Goal: Task Accomplishment & Management: Manage account settings

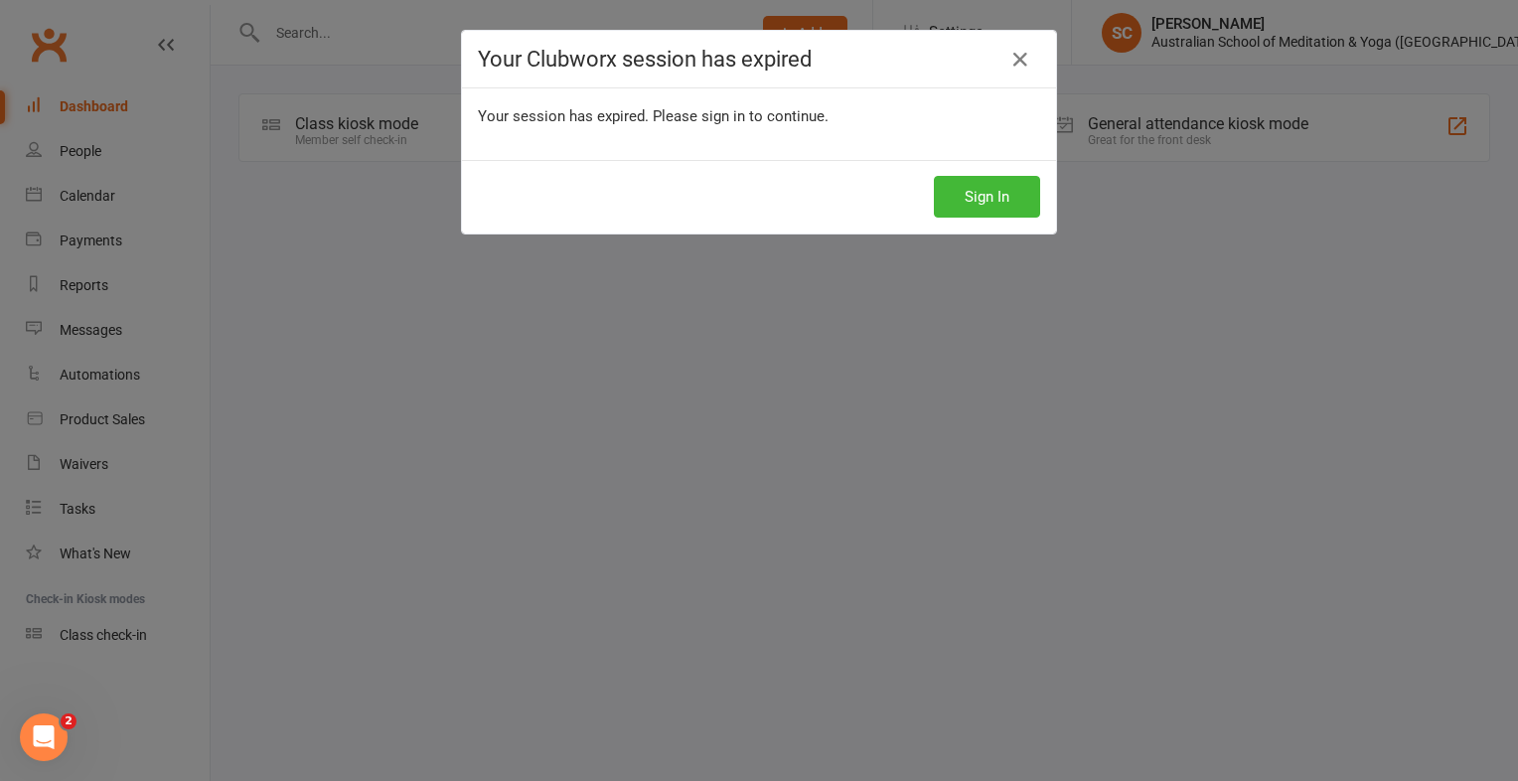
click at [350, 130] on div "Your Clubworx session has expired Your session has expired. Please sign in to c…" at bounding box center [759, 390] width 1518 height 781
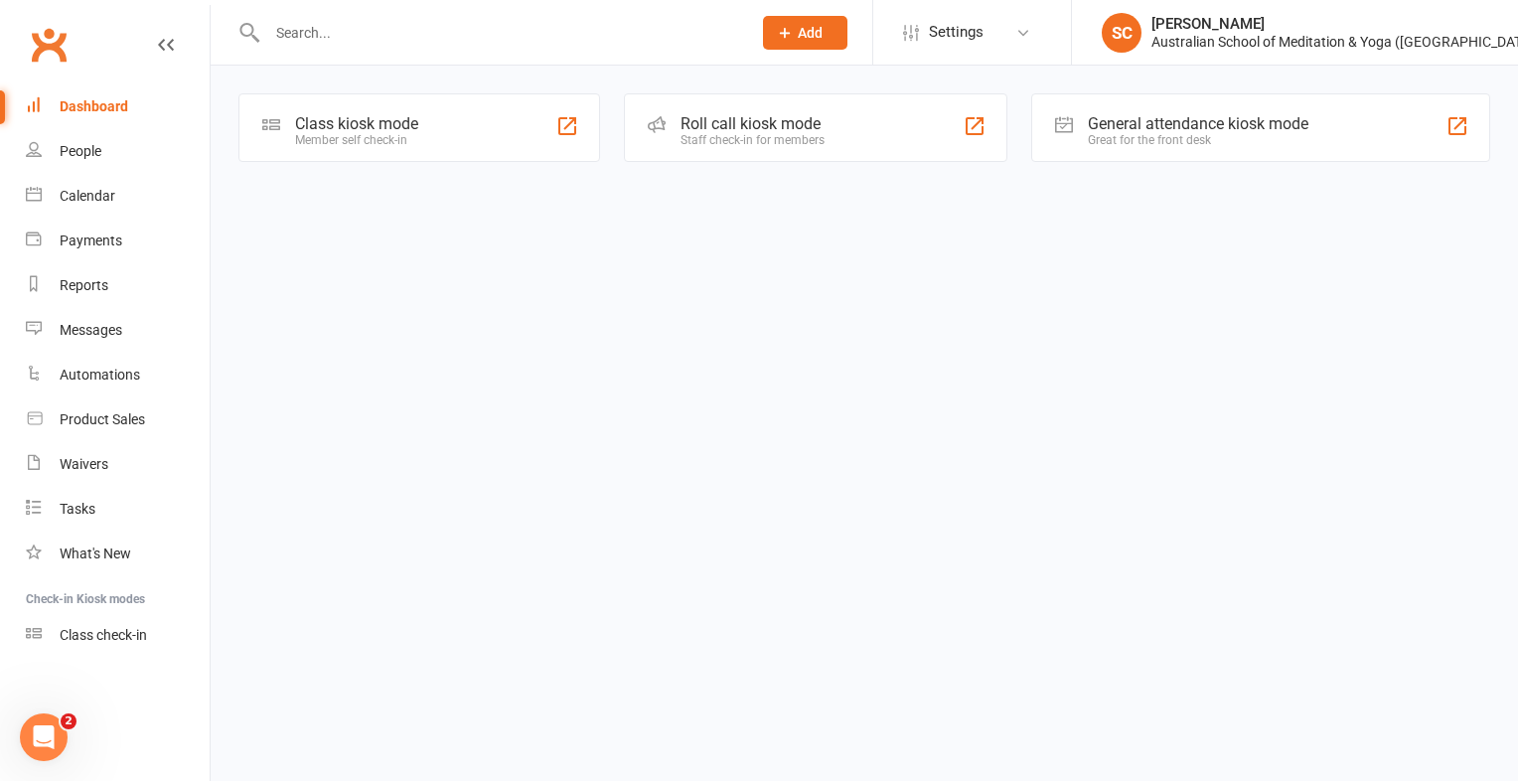
click at [465, 25] on input "text" at bounding box center [499, 33] width 476 height 28
type input "cheryl"
click at [314, 44] on input "text" at bounding box center [499, 33] width 476 height 28
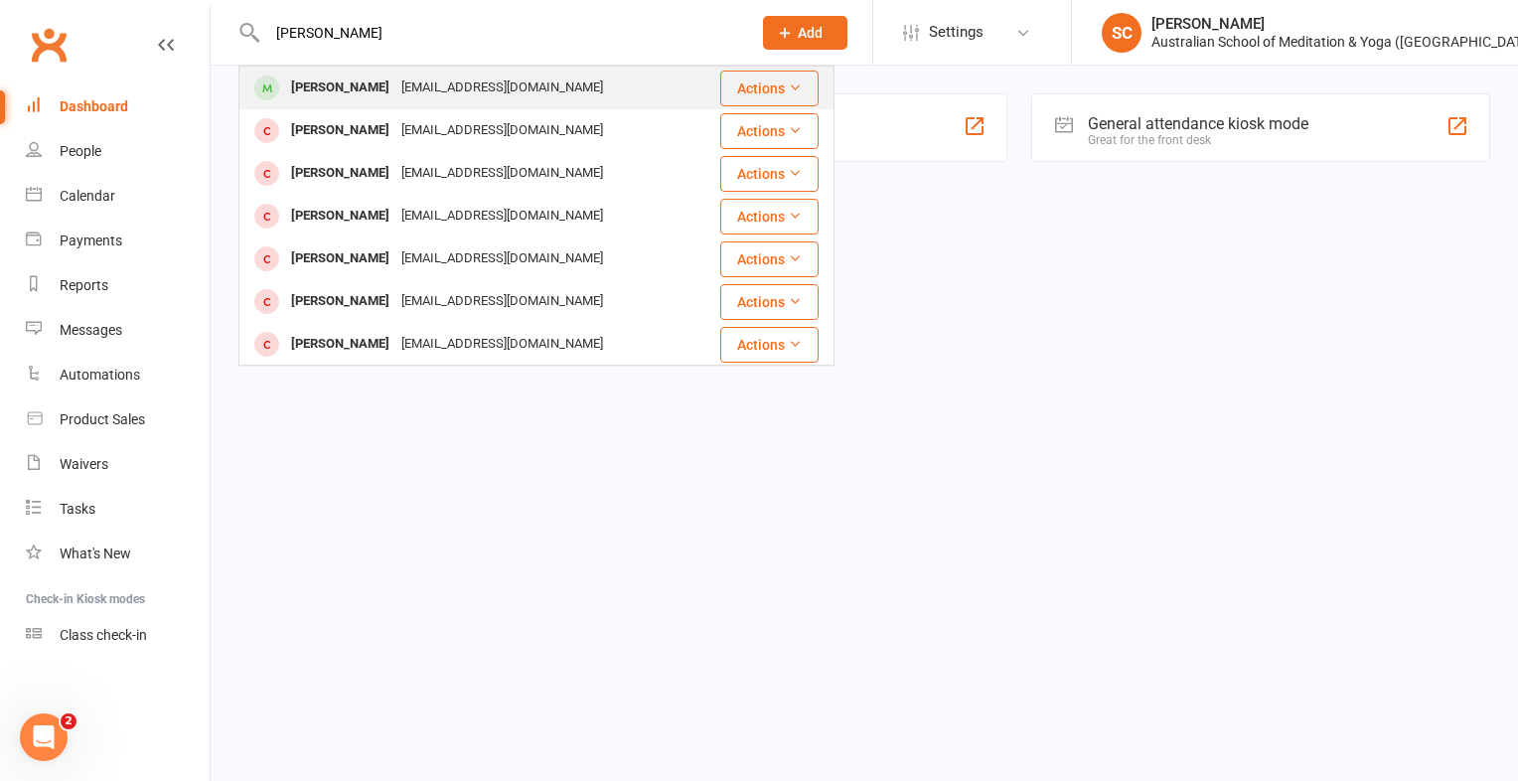
type input "cheryl McCarthy"
click at [384, 94] on div "Cheryl McCarthy" at bounding box center [340, 88] width 110 height 29
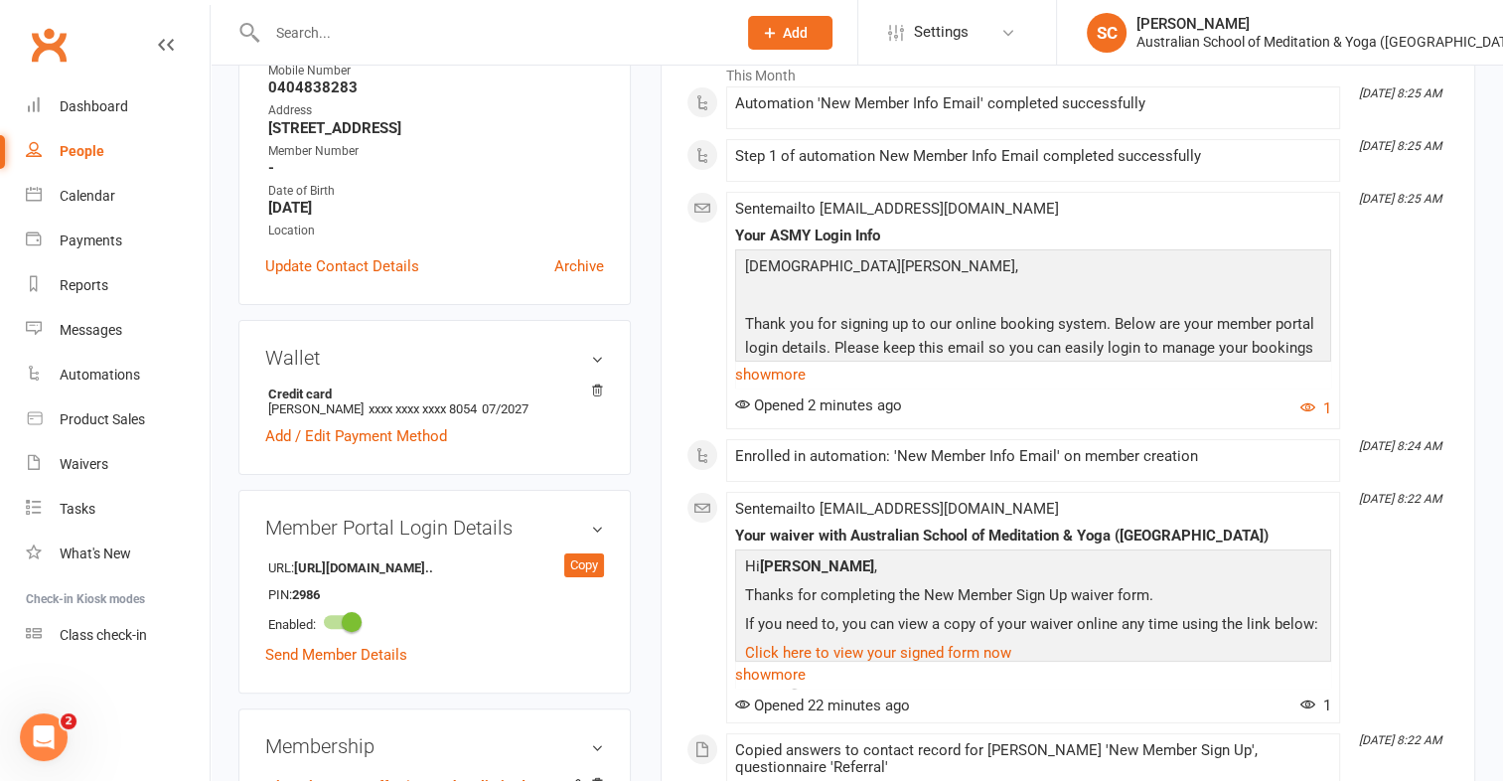
scroll to position [270, 0]
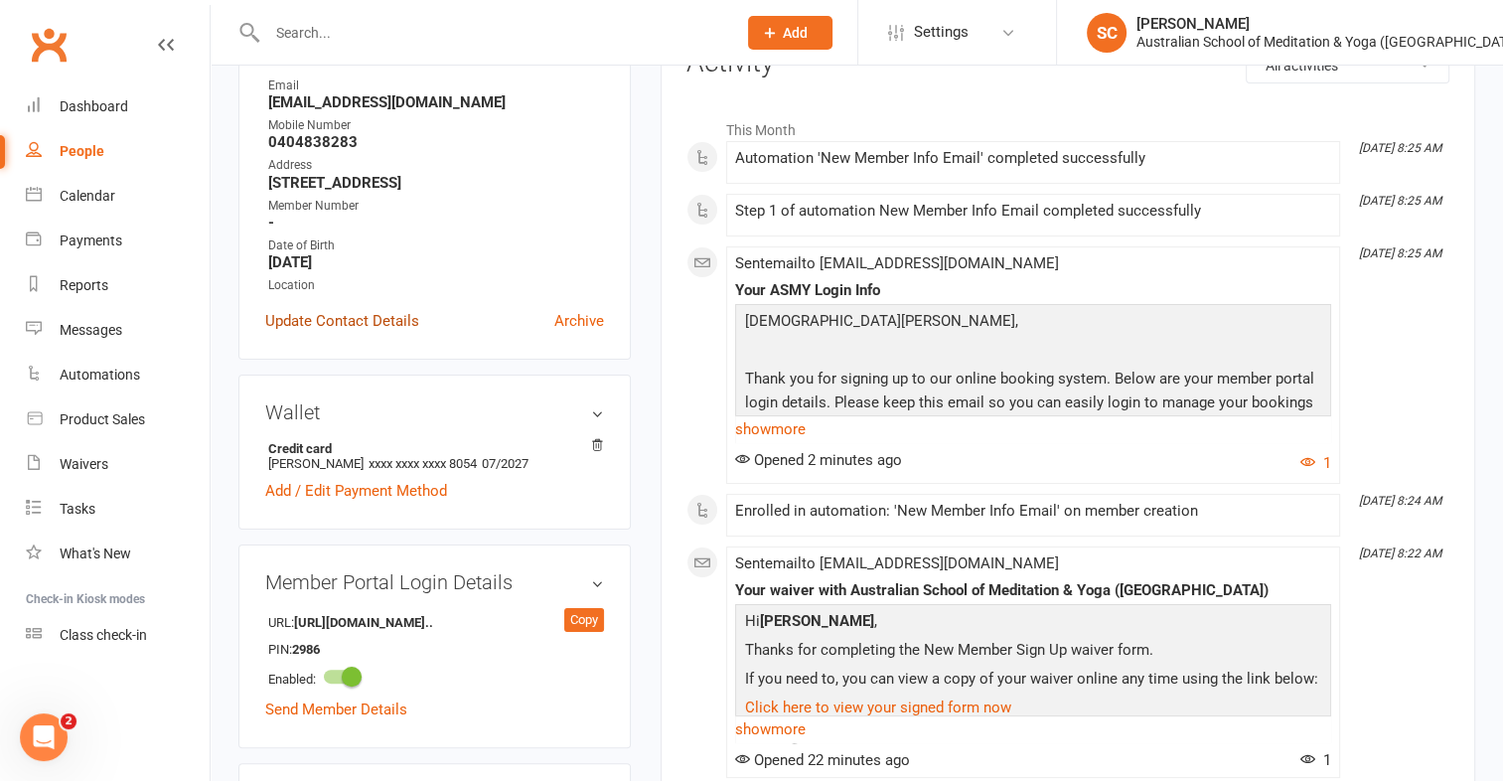
click at [384, 333] on link "Update Contact Details" at bounding box center [342, 321] width 154 height 24
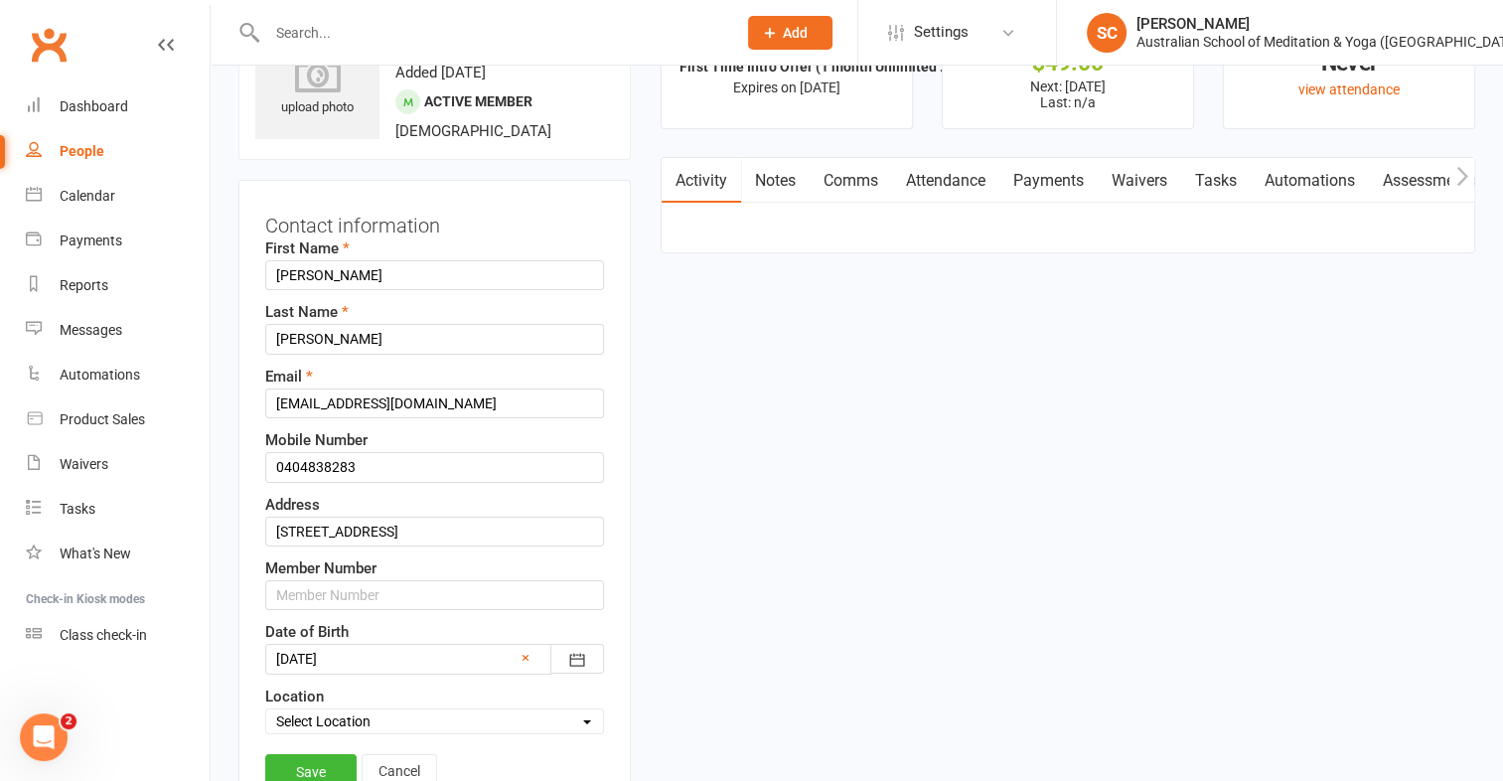
scroll to position [93, 0]
click at [349, 591] on input "text" at bounding box center [434, 597] width 339 height 30
type input "2581"
click at [327, 761] on link "Save" at bounding box center [310, 774] width 91 height 36
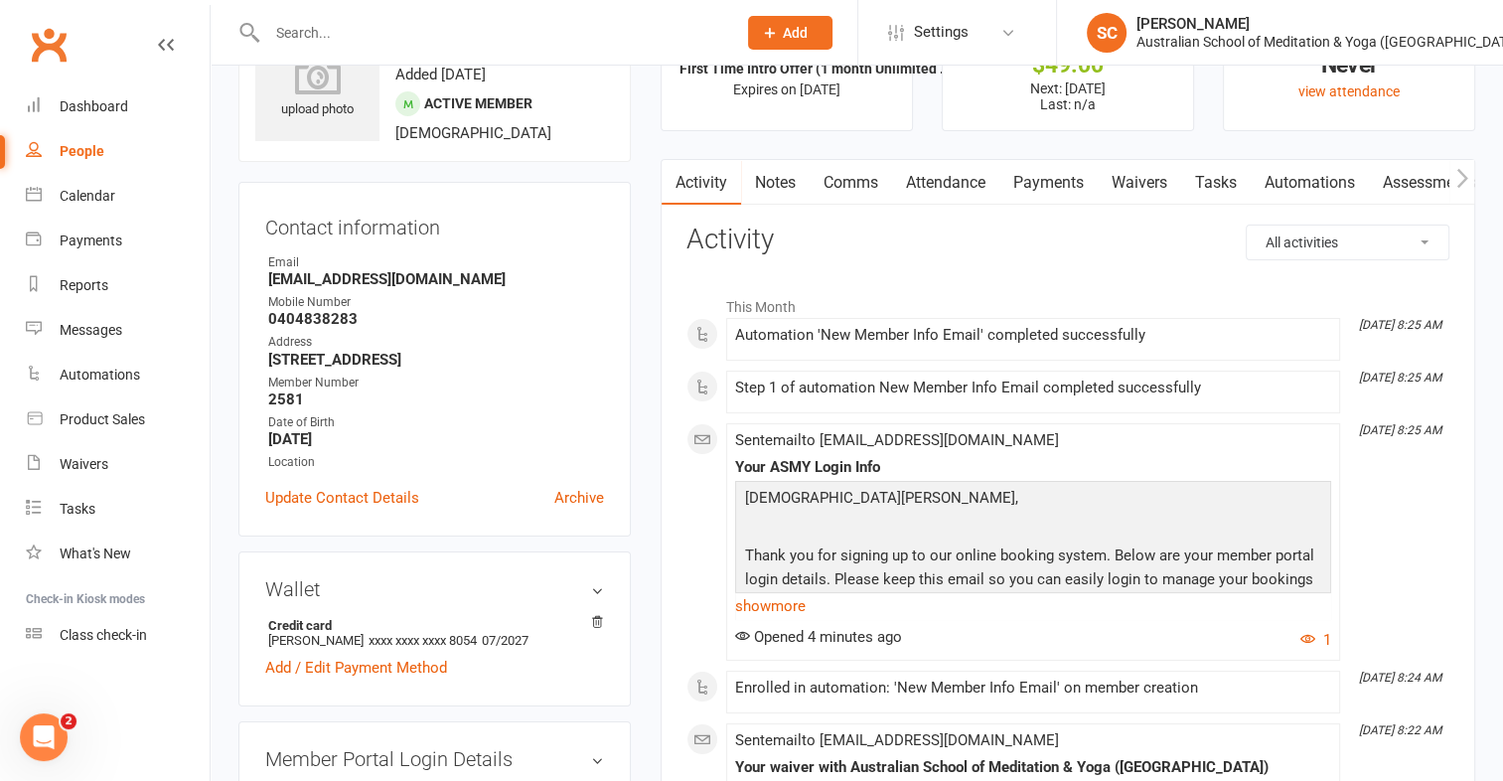
click at [309, 31] on input "text" at bounding box center [491, 33] width 461 height 28
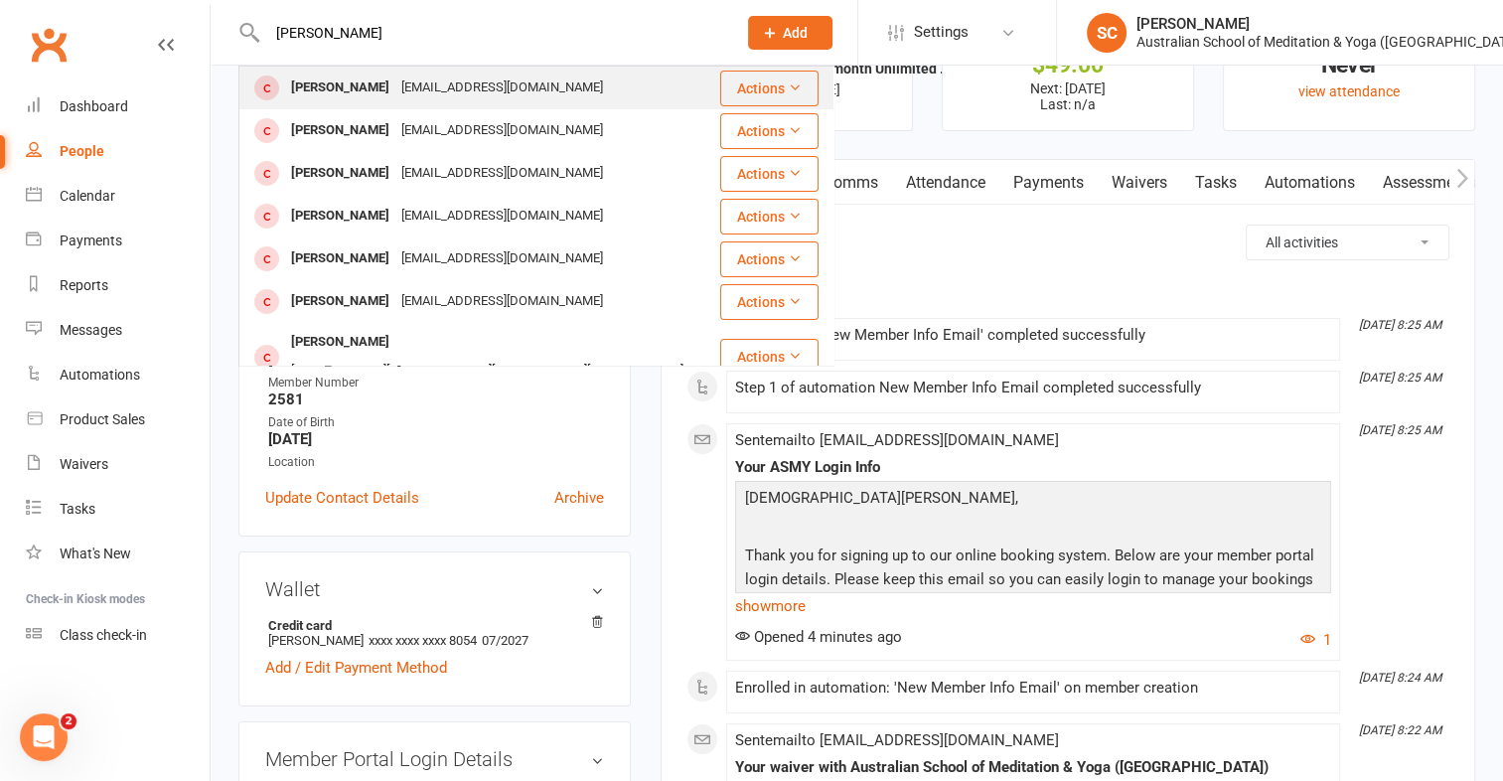
type input "peggy dunn"
click at [349, 83] on div "[PERSON_NAME]" at bounding box center [340, 88] width 110 height 29
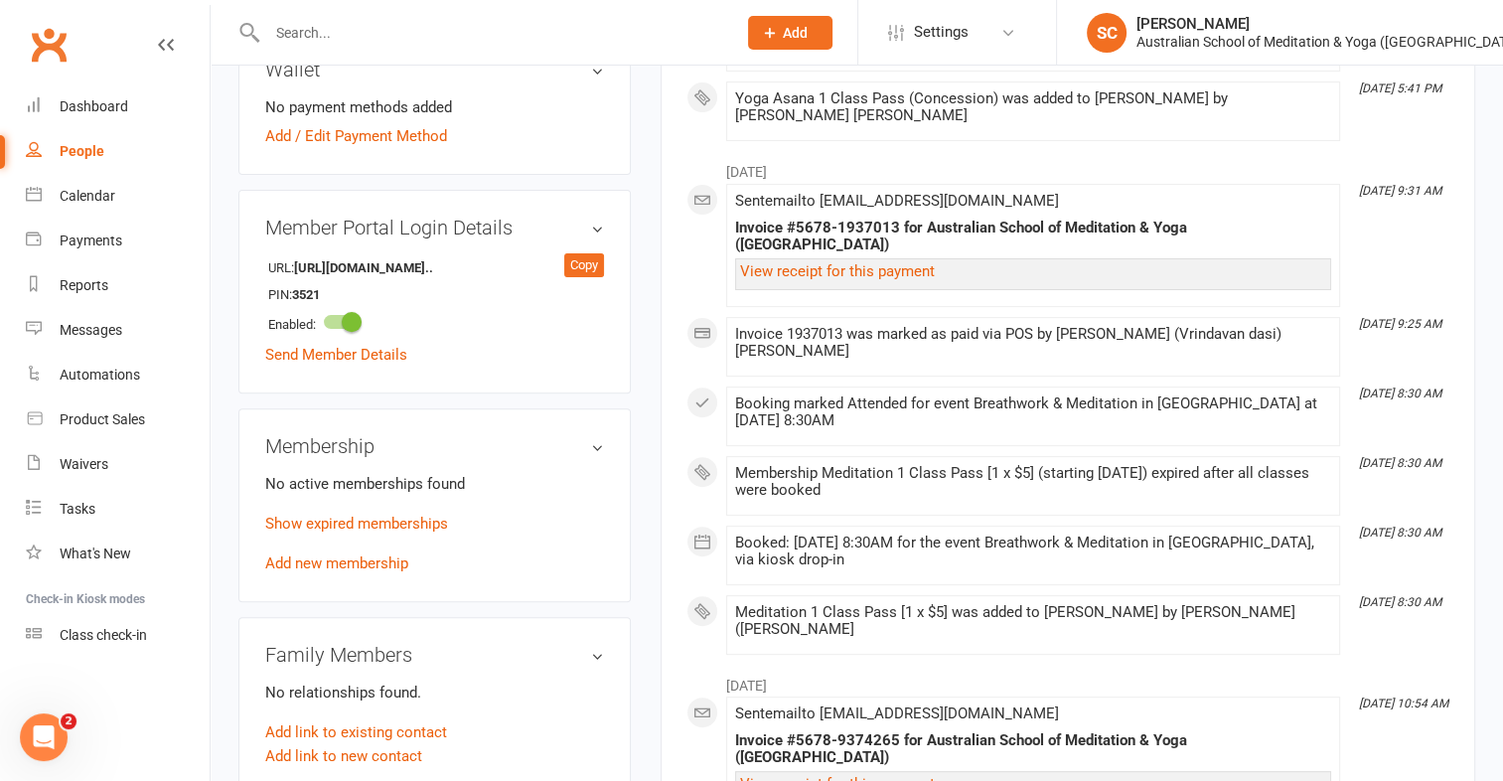
scroll to position [666, 0]
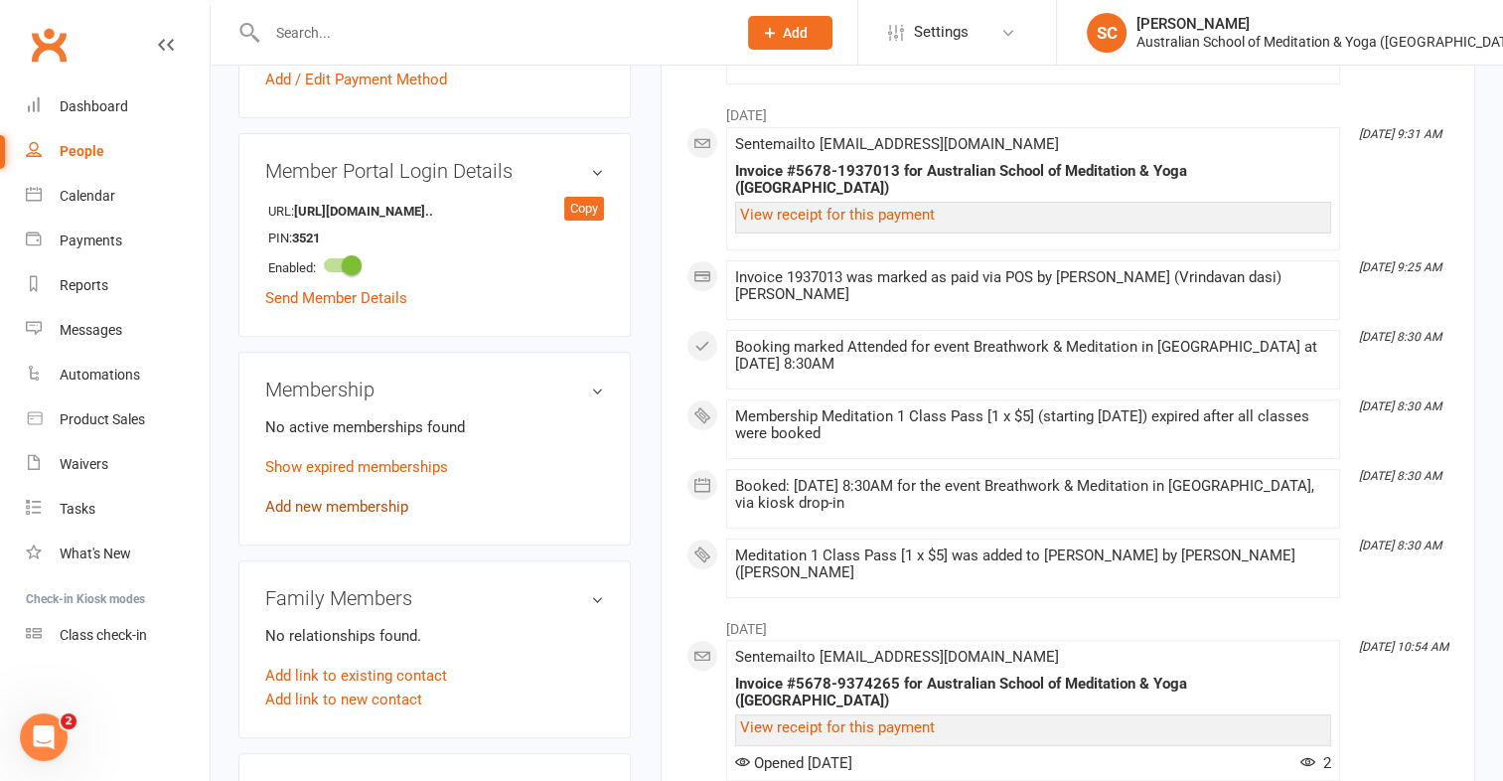
click at [348, 516] on link "Add new membership" at bounding box center [336, 507] width 143 height 18
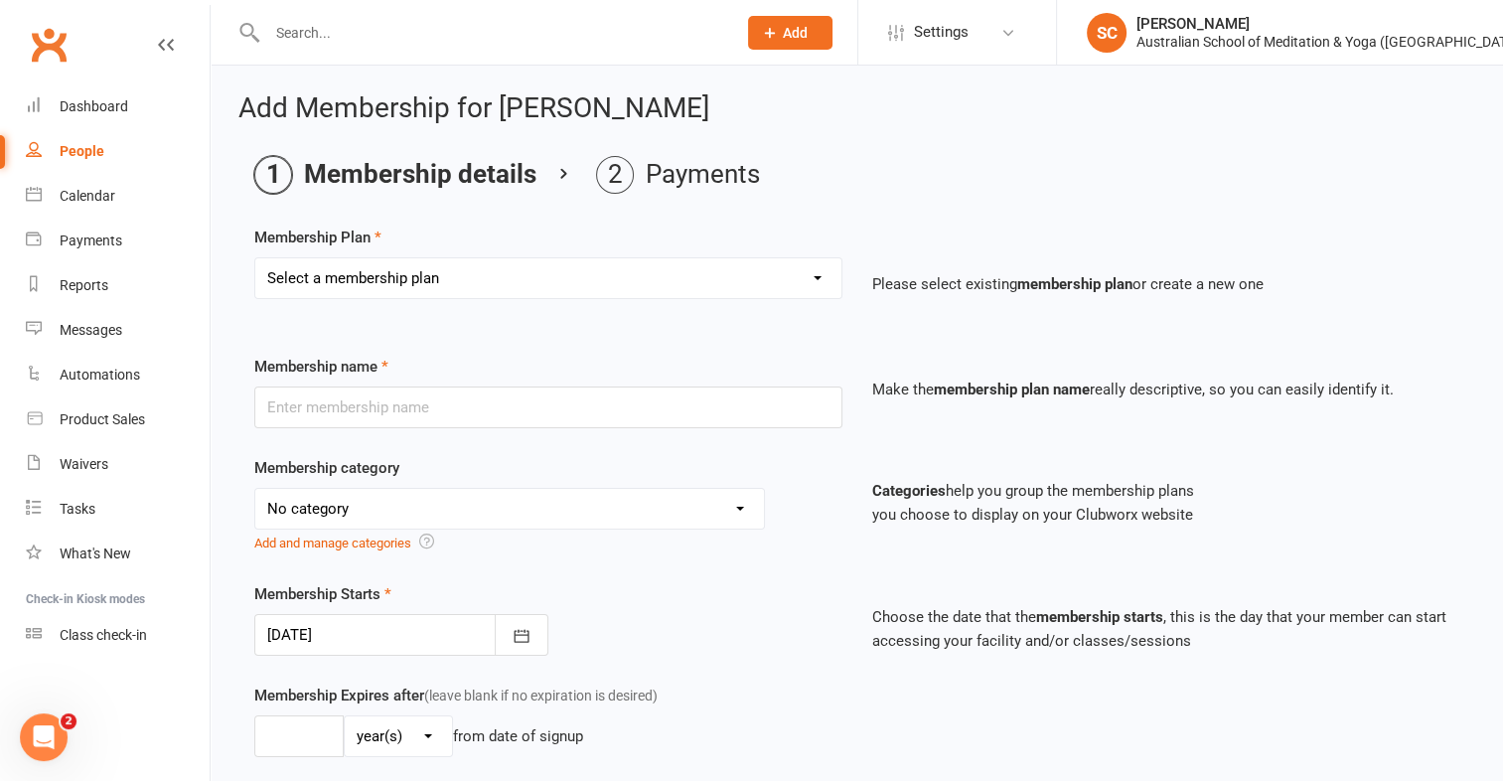
click at [818, 272] on select "Select a membership plan First Time Intro Offer (1 month Unlimited Meditation &…" at bounding box center [548, 278] width 586 height 40
select select "6"
click at [255, 258] on select "Select a membership plan First Time Intro Offer (1 month Unlimited Meditation &…" at bounding box center [548, 278] width 586 height 40
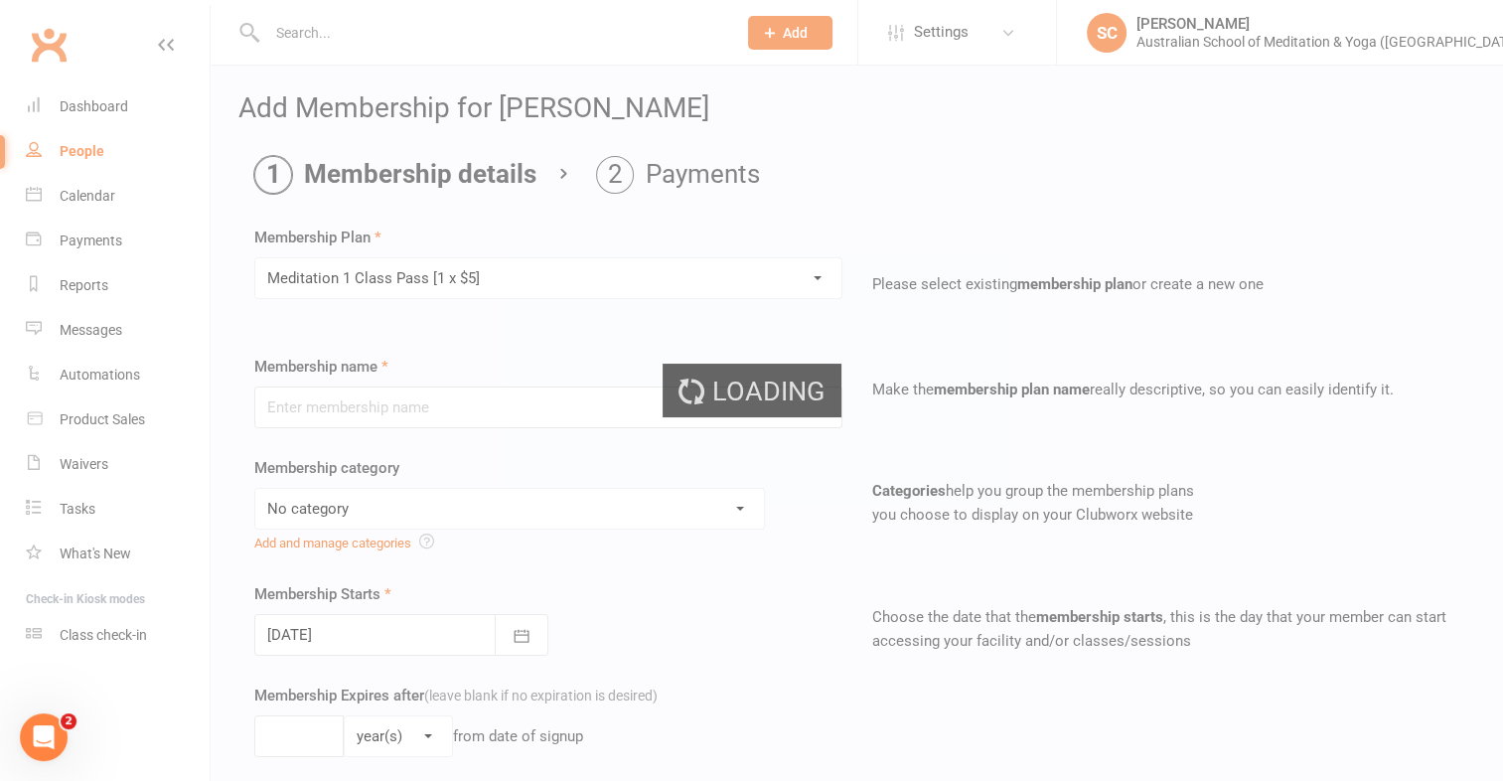
type input "Meditation 1 Class Pass [1 x $5]"
select select "4"
type input "3"
select select "2"
type input "1"
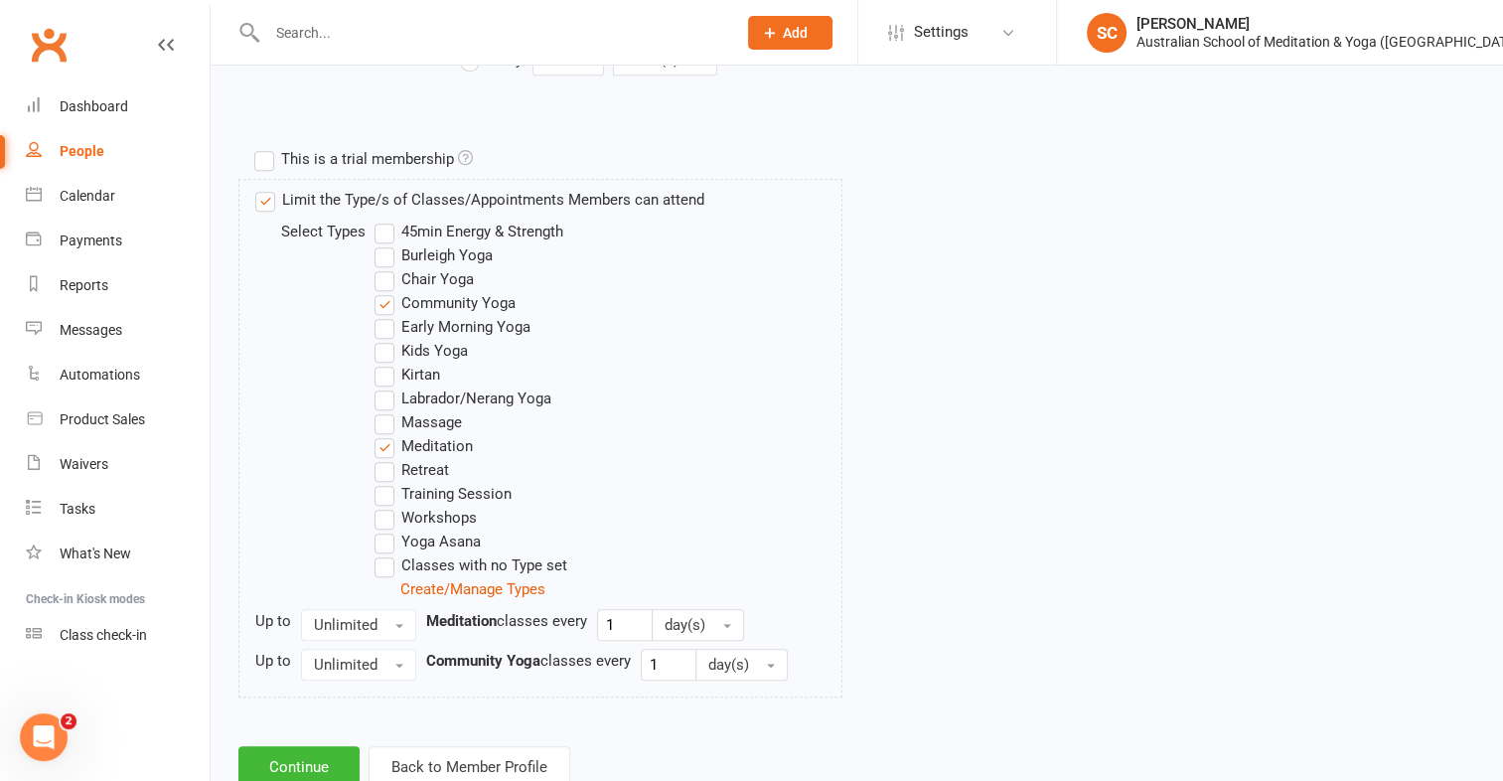
scroll to position [974, 0]
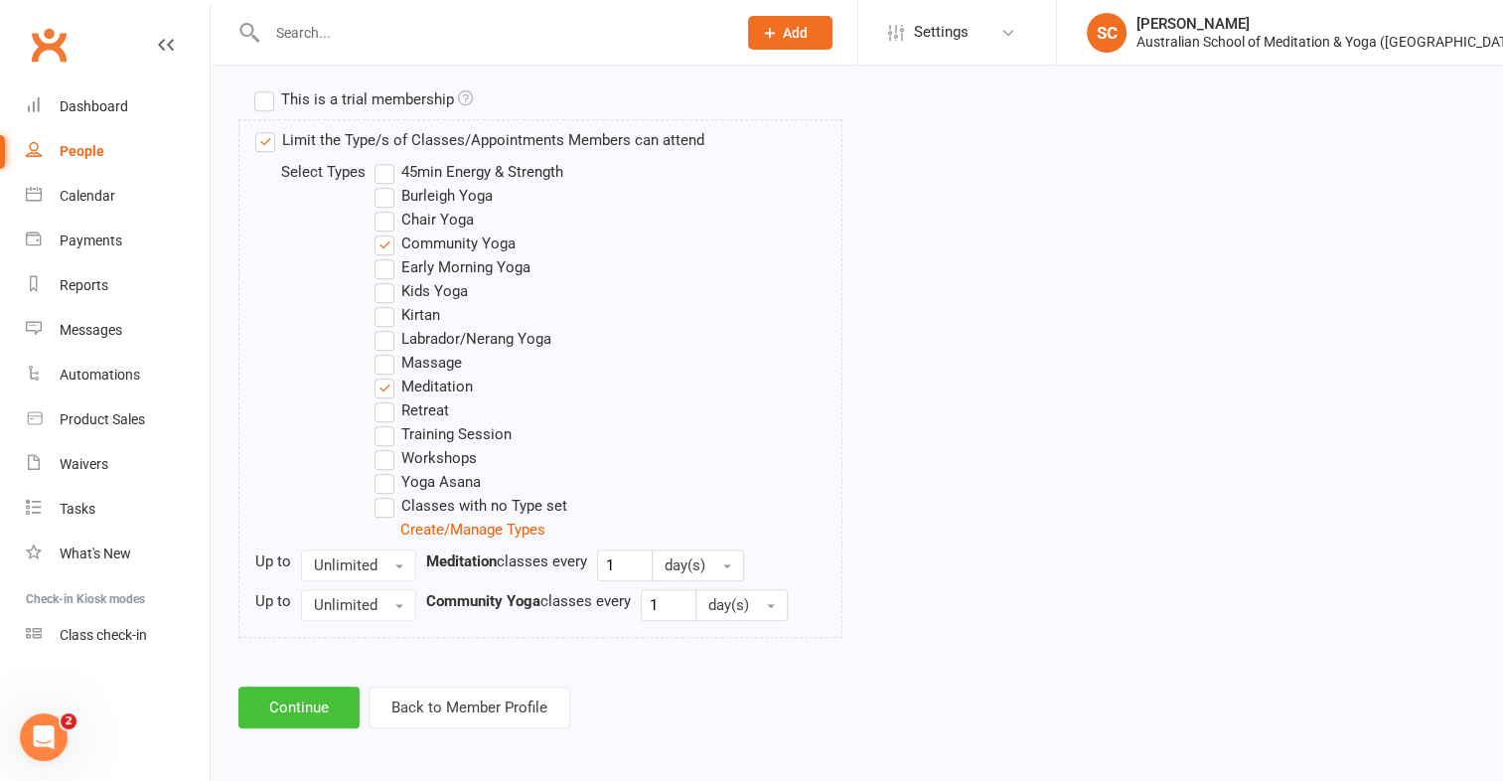
click at [279, 702] on button "Continue" at bounding box center [298, 707] width 121 height 42
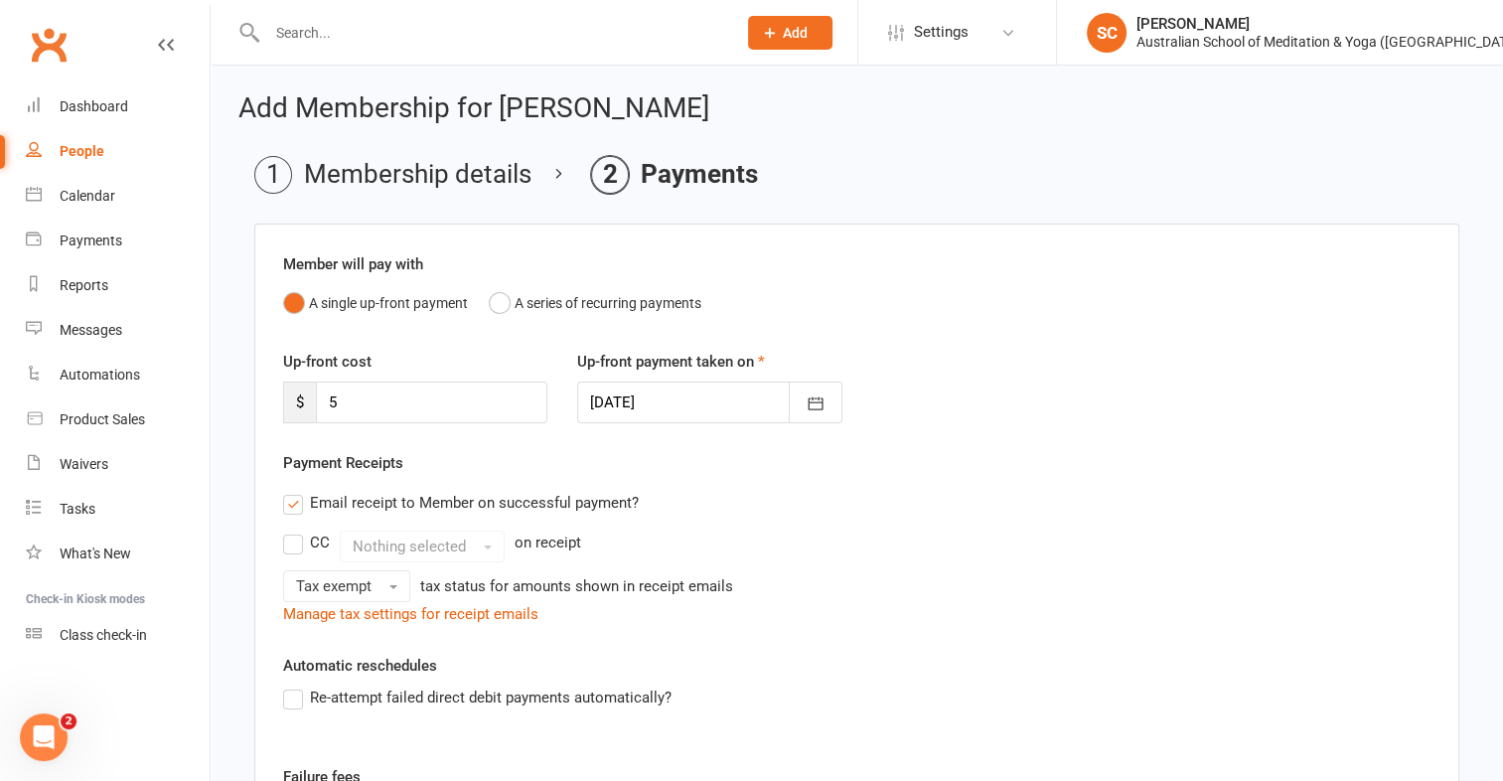
scroll to position [351, 0]
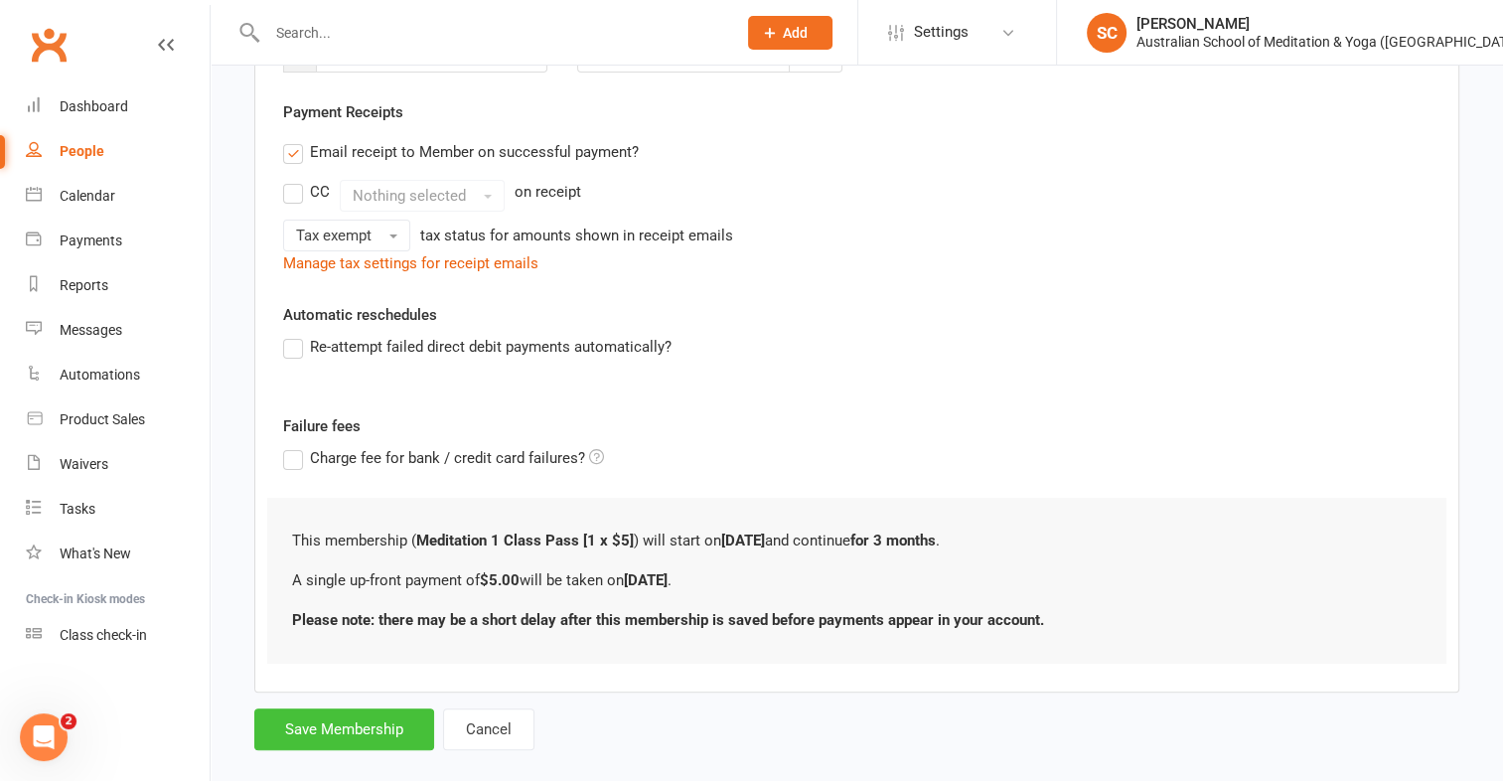
click at [385, 713] on button "Save Membership" at bounding box center [344, 729] width 180 height 42
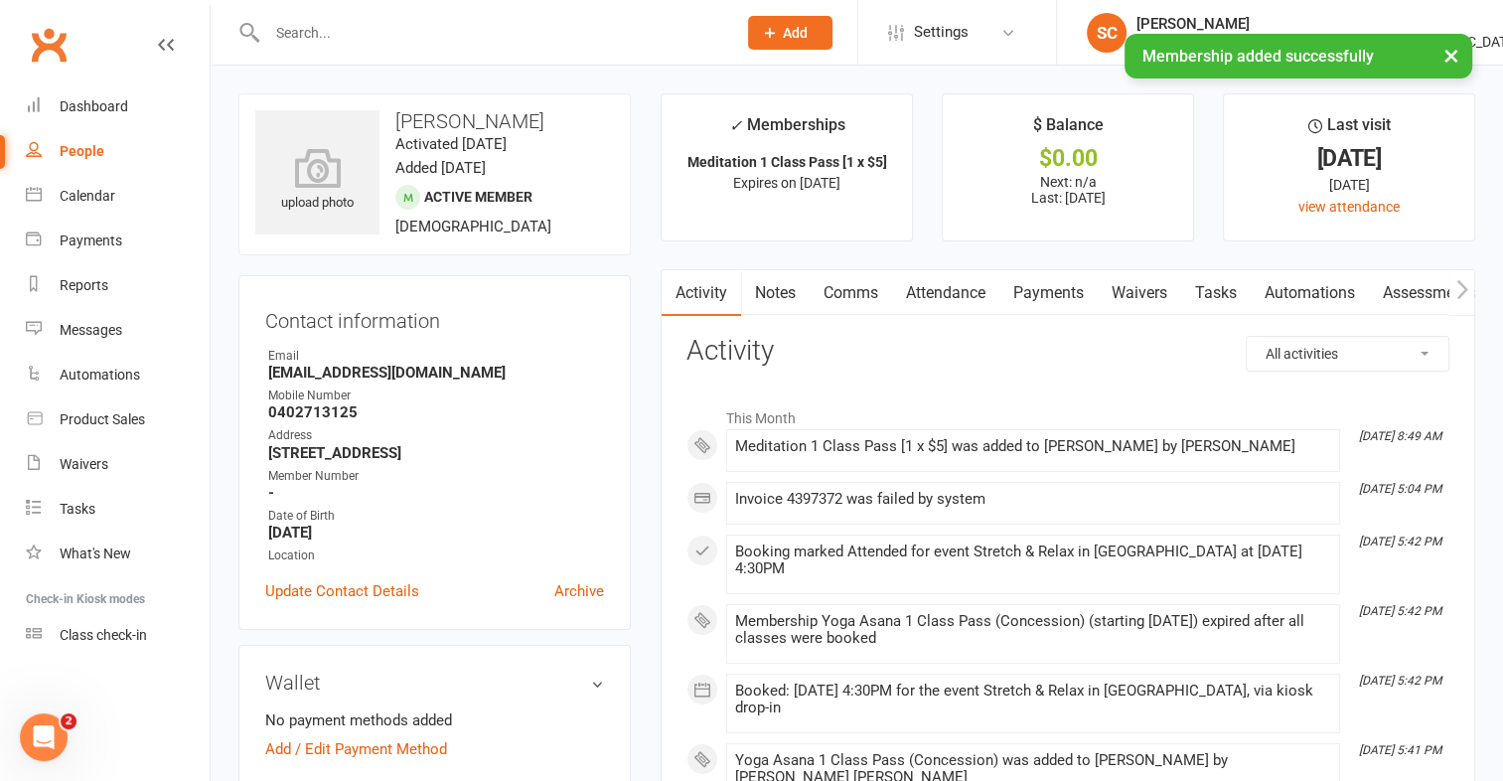
click at [1057, 294] on link "Payments" at bounding box center [1048, 293] width 98 height 46
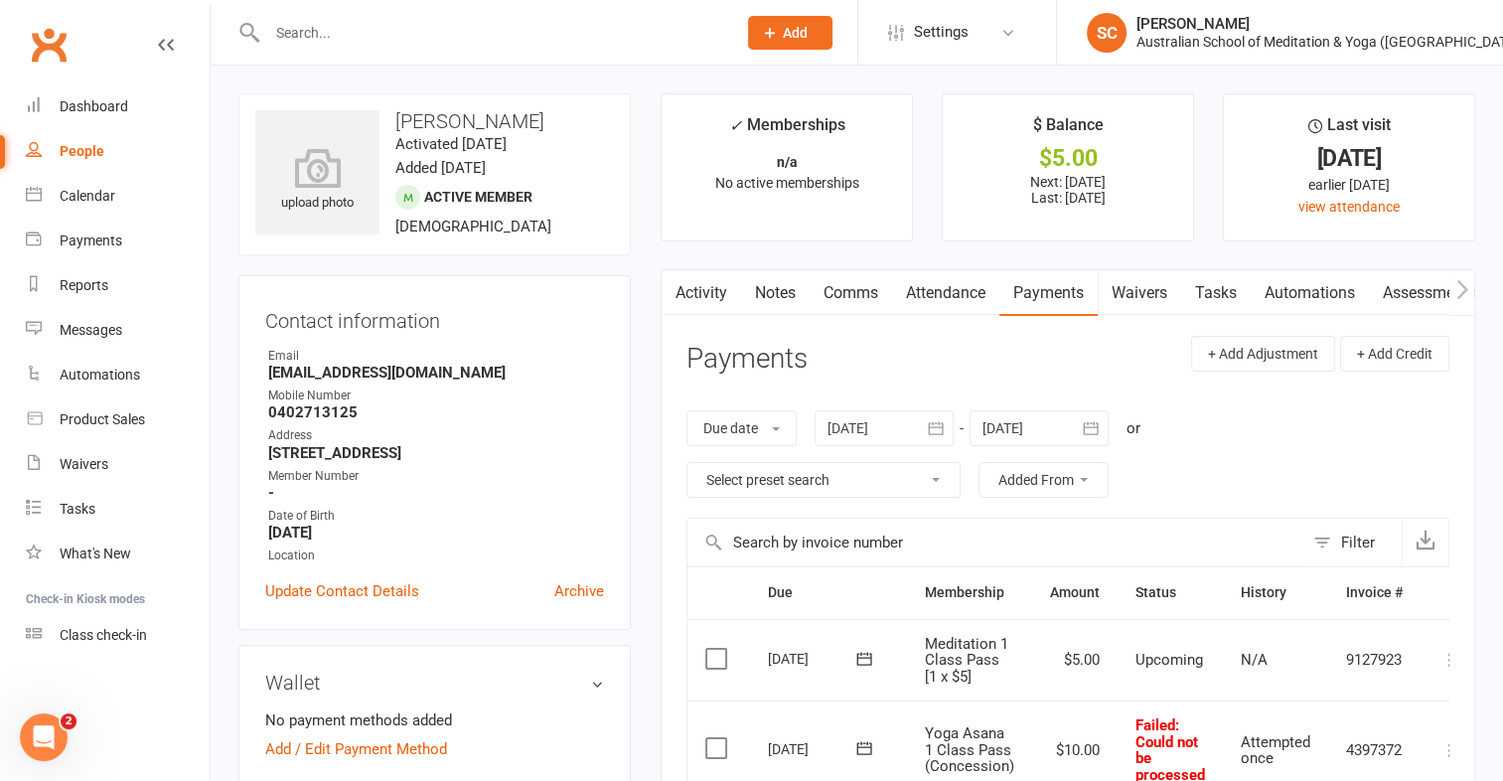
click at [713, 650] on label at bounding box center [718, 659] width 27 height 20
click at [713, 649] on input "checkbox" at bounding box center [711, 649] width 13 height 0
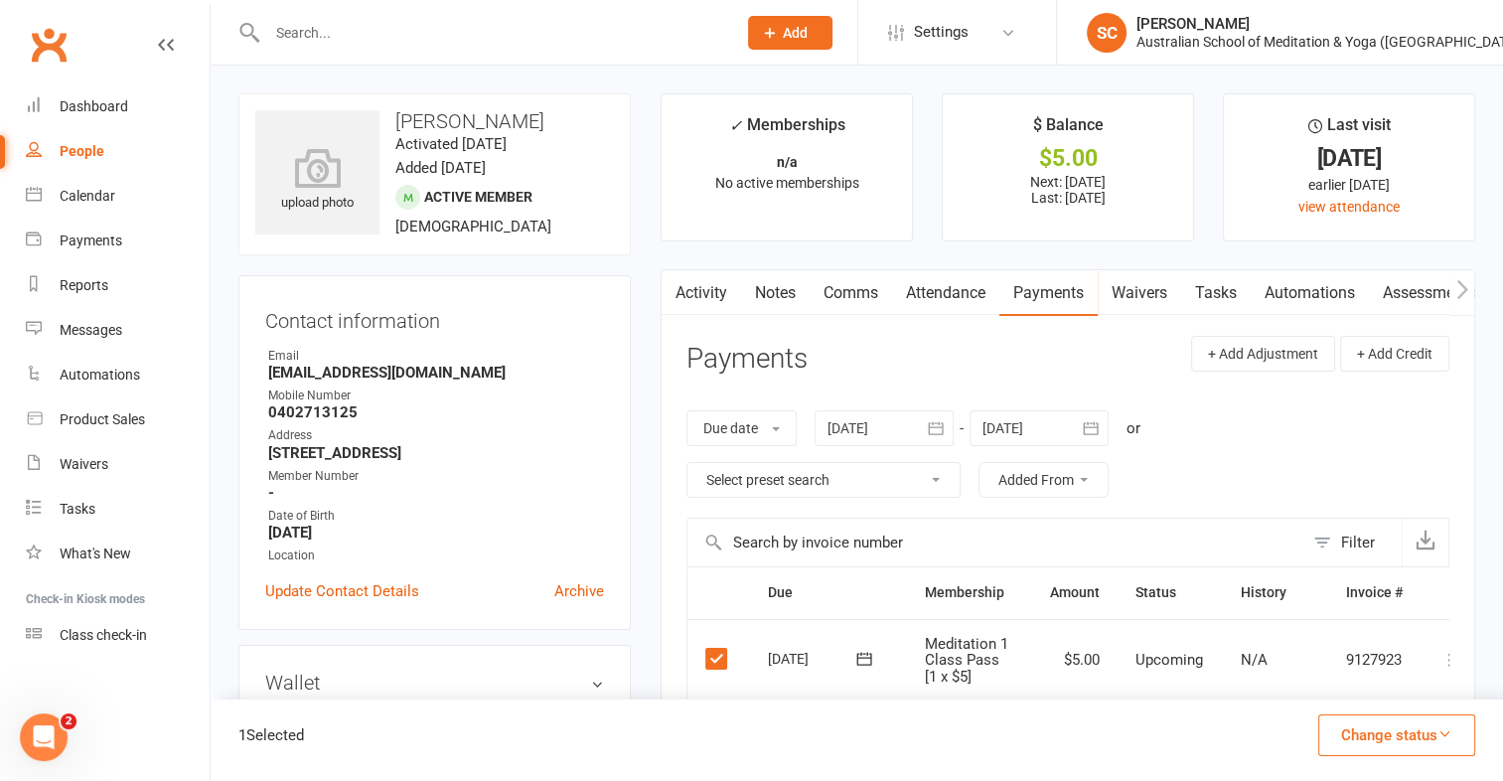
click at [1429, 654] on td "Mark as Paid (Cash) Mark as Paid (POS) Mark as Paid (Other) Skip Apply credit P…" at bounding box center [1451, 660] width 60 height 82
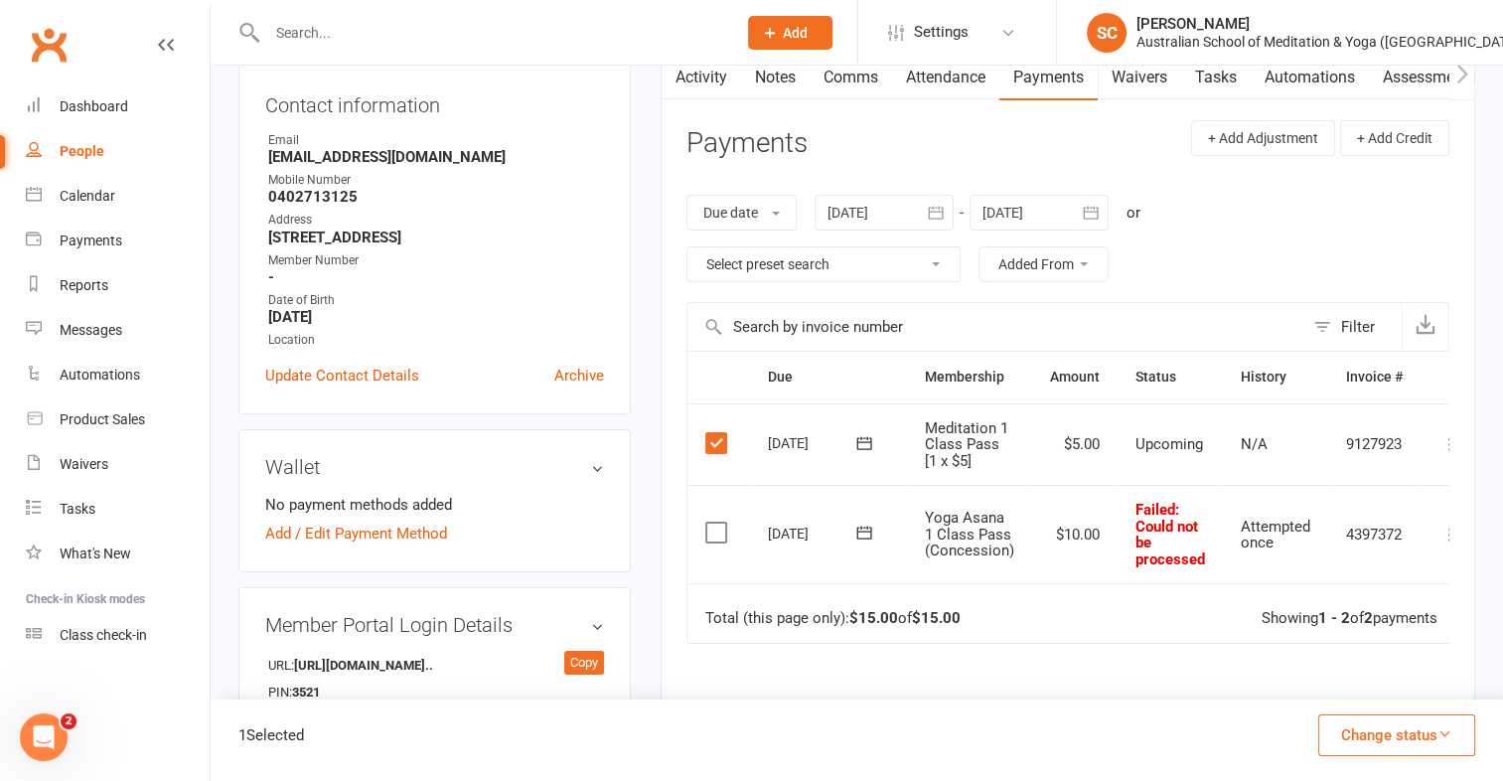
scroll to position [219, 0]
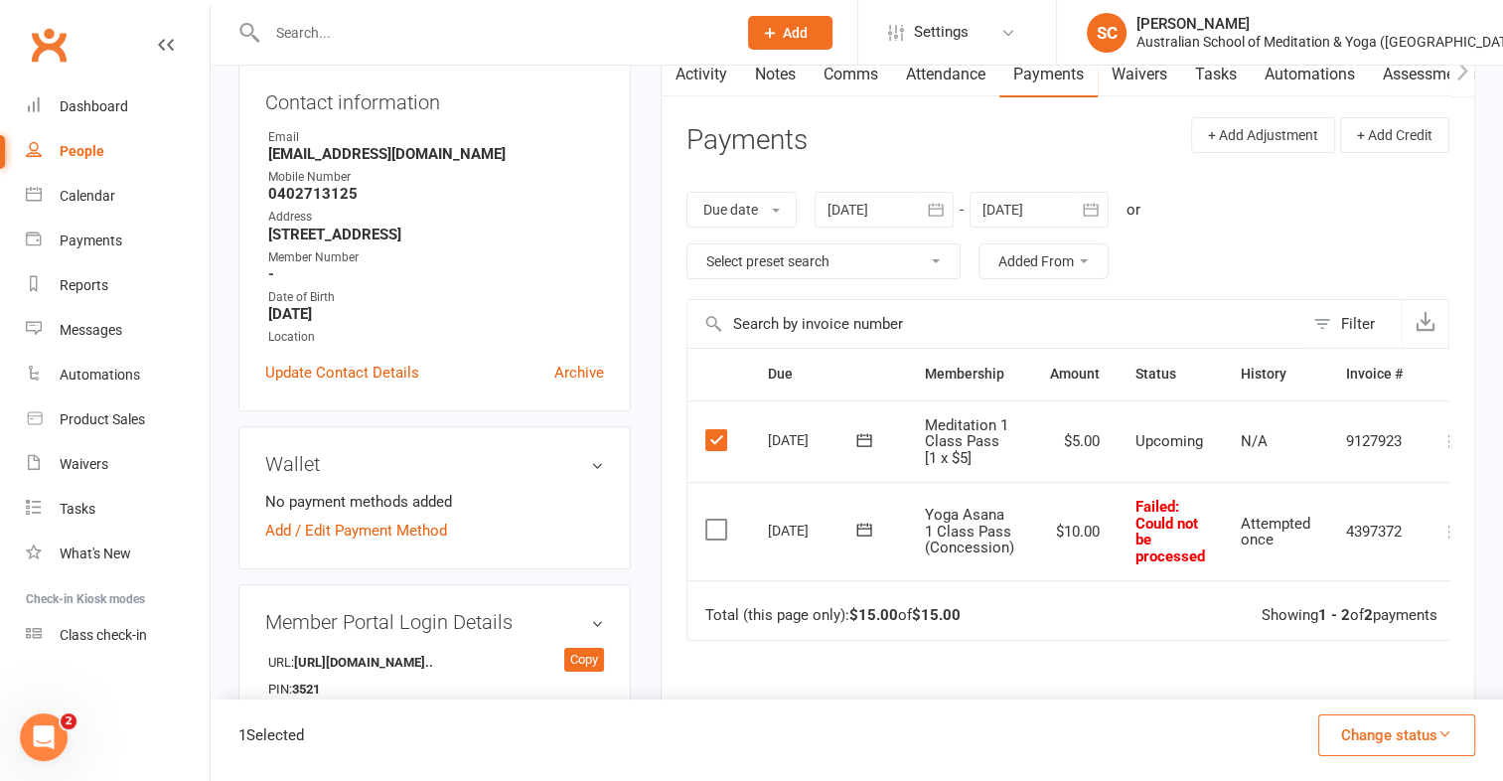
click at [1421, 433] on td "Mark as Paid (Cash) Mark as Paid (POS) Mark as Paid (Other) Skip Apply credit P…" at bounding box center [1451, 441] width 60 height 82
click at [1403, 434] on td "9127923" at bounding box center [1374, 441] width 92 height 82
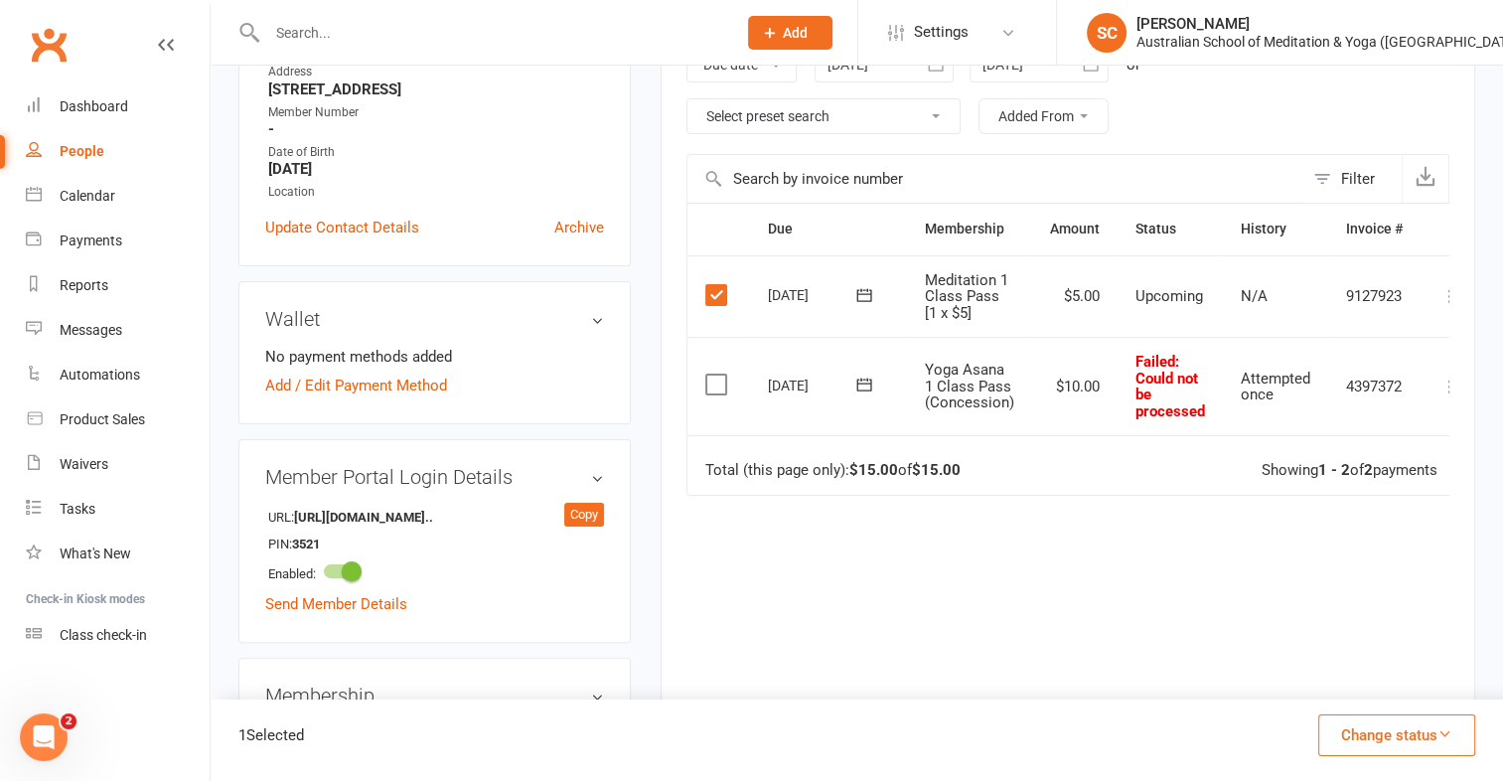
scroll to position [199, 0]
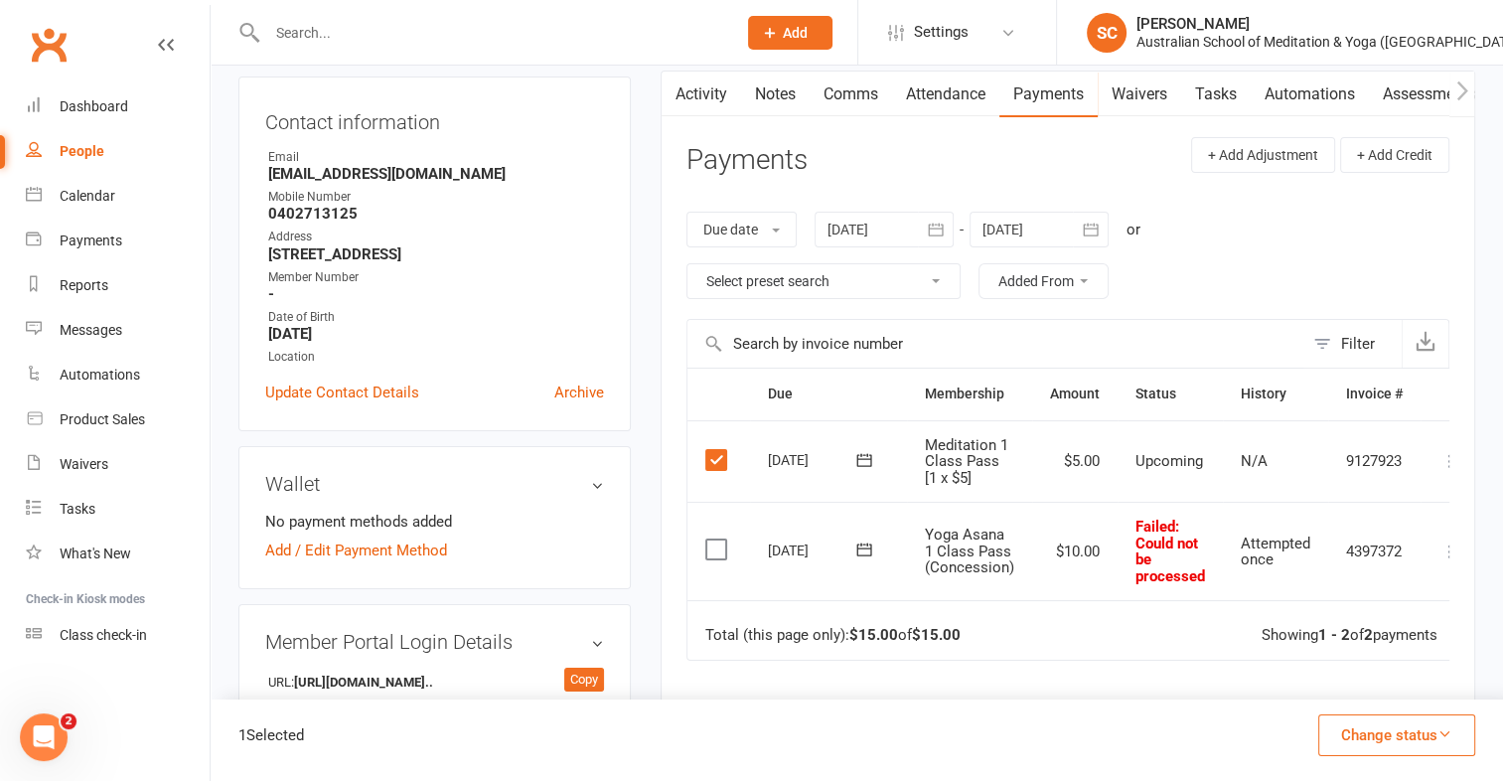
click at [1391, 456] on td "9127923" at bounding box center [1374, 461] width 92 height 82
click at [1423, 466] on td "Mark as Paid (Cash) Mark as Paid (POS) Mark as Paid (Other) Skip Apply credit P…" at bounding box center [1451, 461] width 60 height 82
click at [810, 458] on div "[DATE]" at bounding box center [813, 459] width 91 height 31
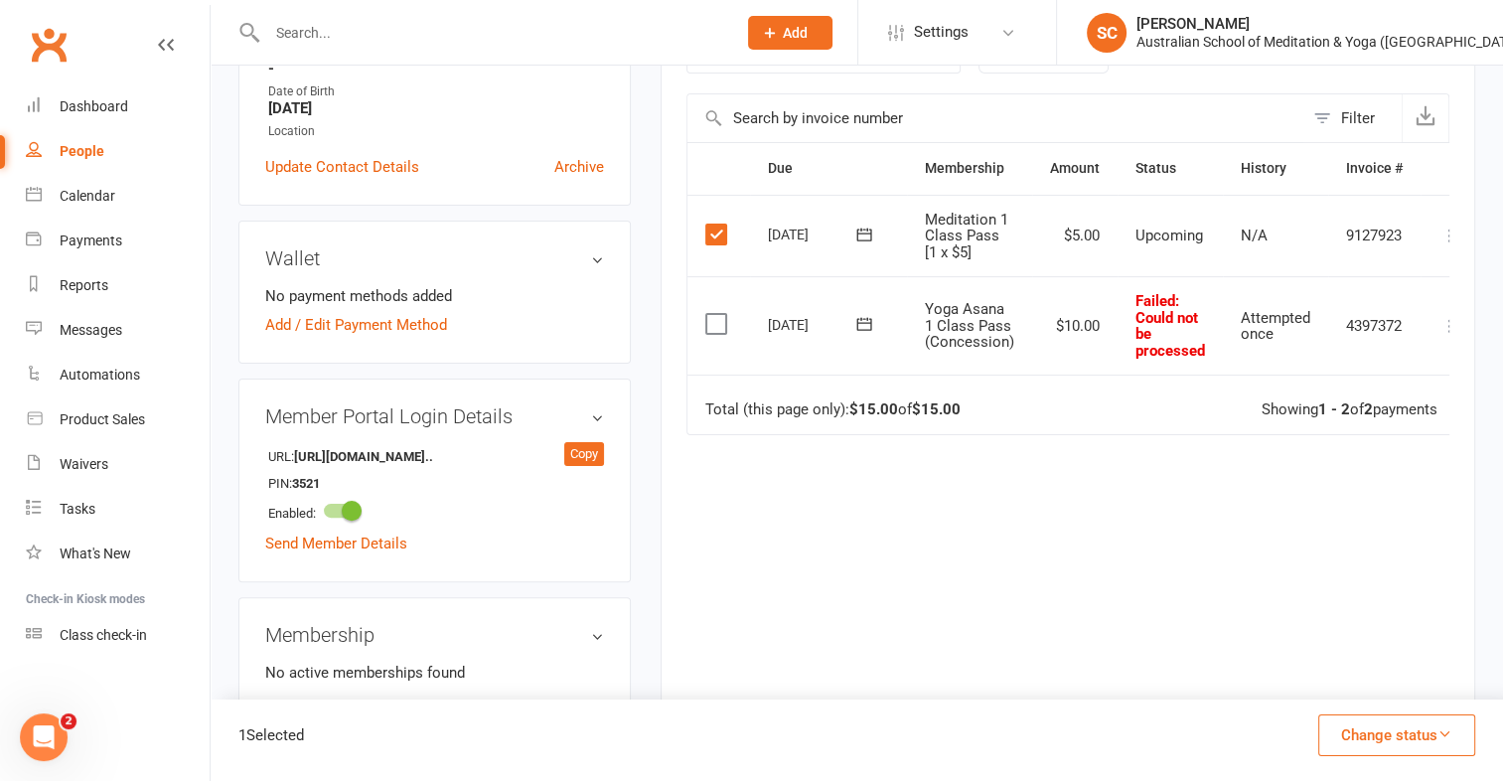
scroll to position [187, 0]
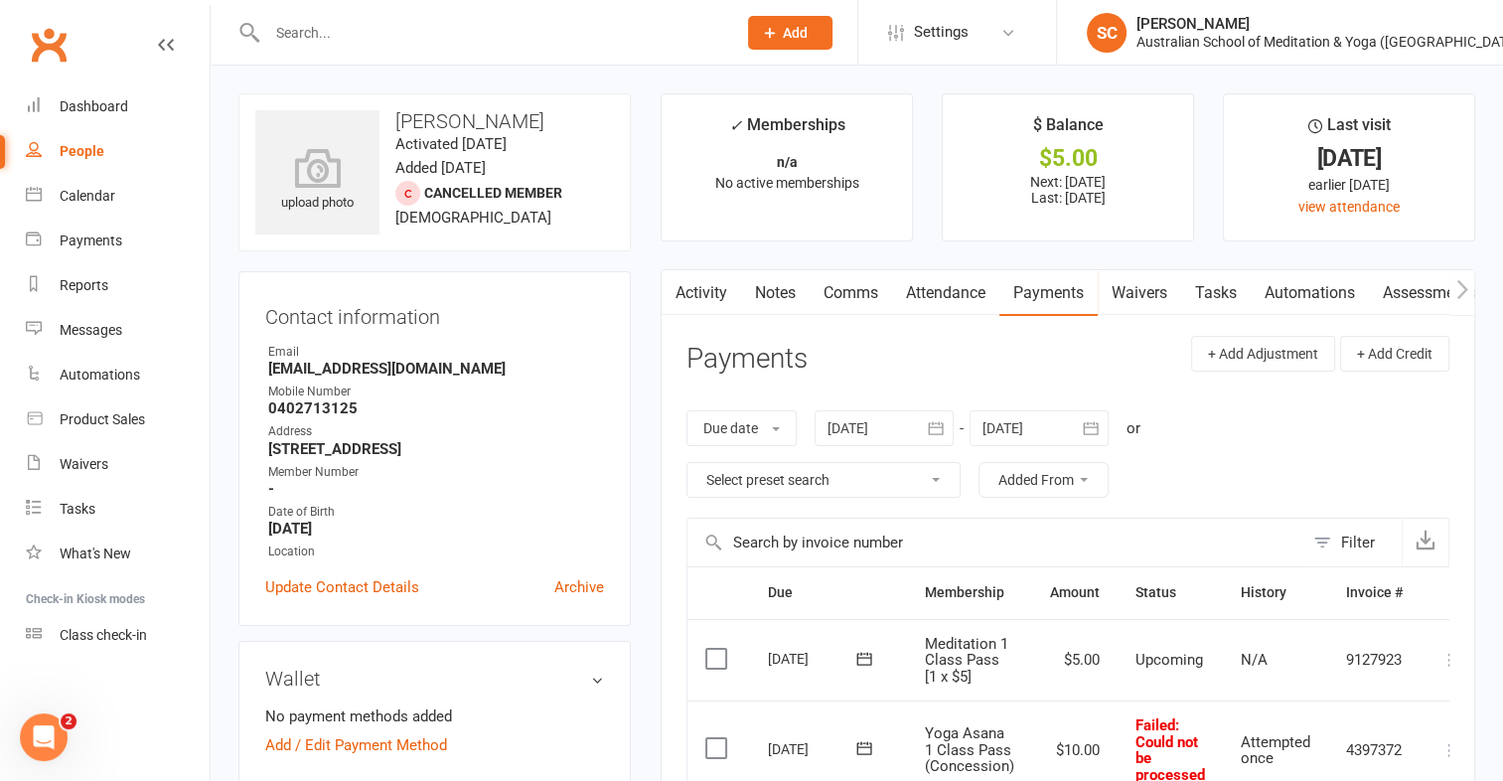
click at [719, 661] on label at bounding box center [718, 659] width 27 height 20
click at [718, 649] on input "checkbox" at bounding box center [711, 649] width 13 height 0
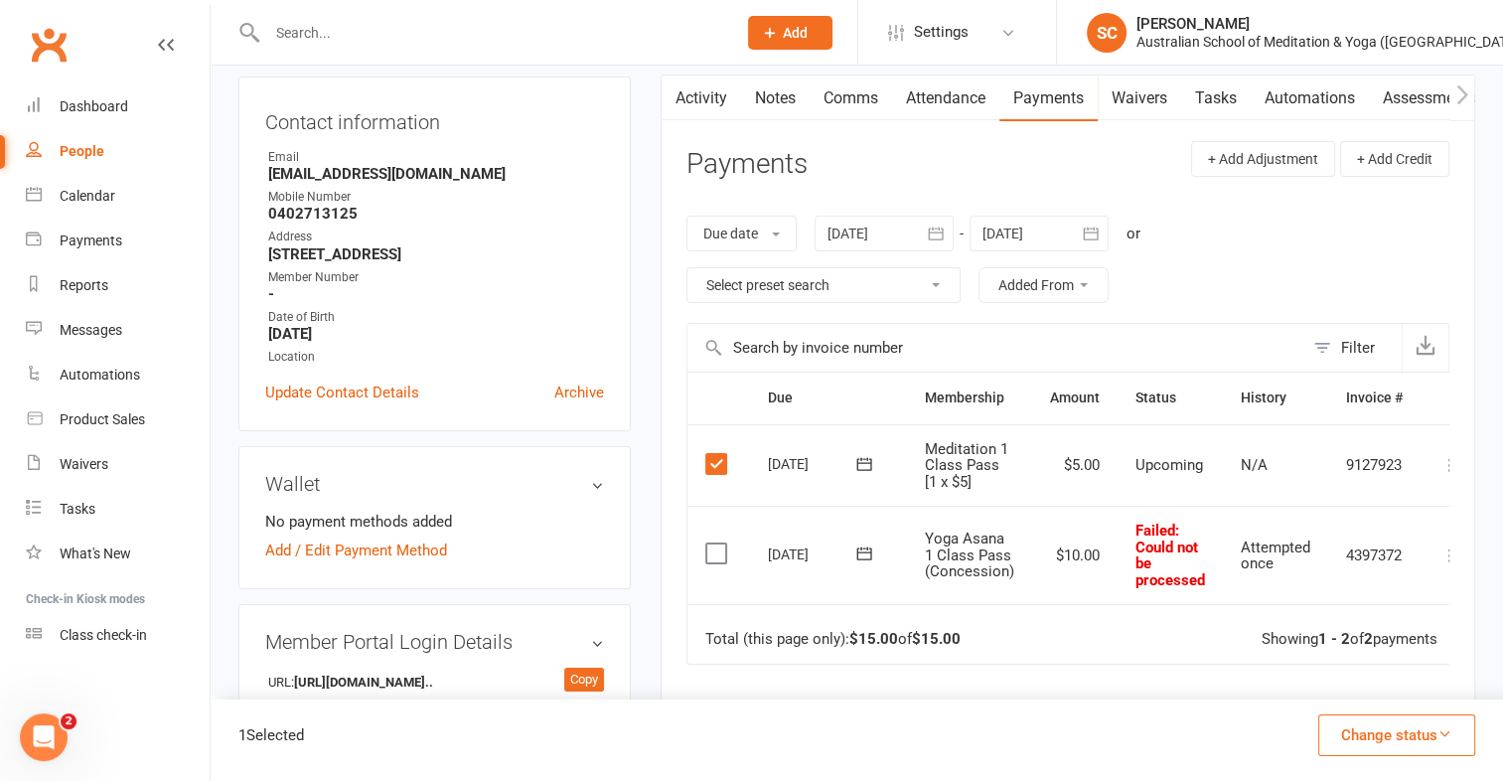
scroll to position [199, 0]
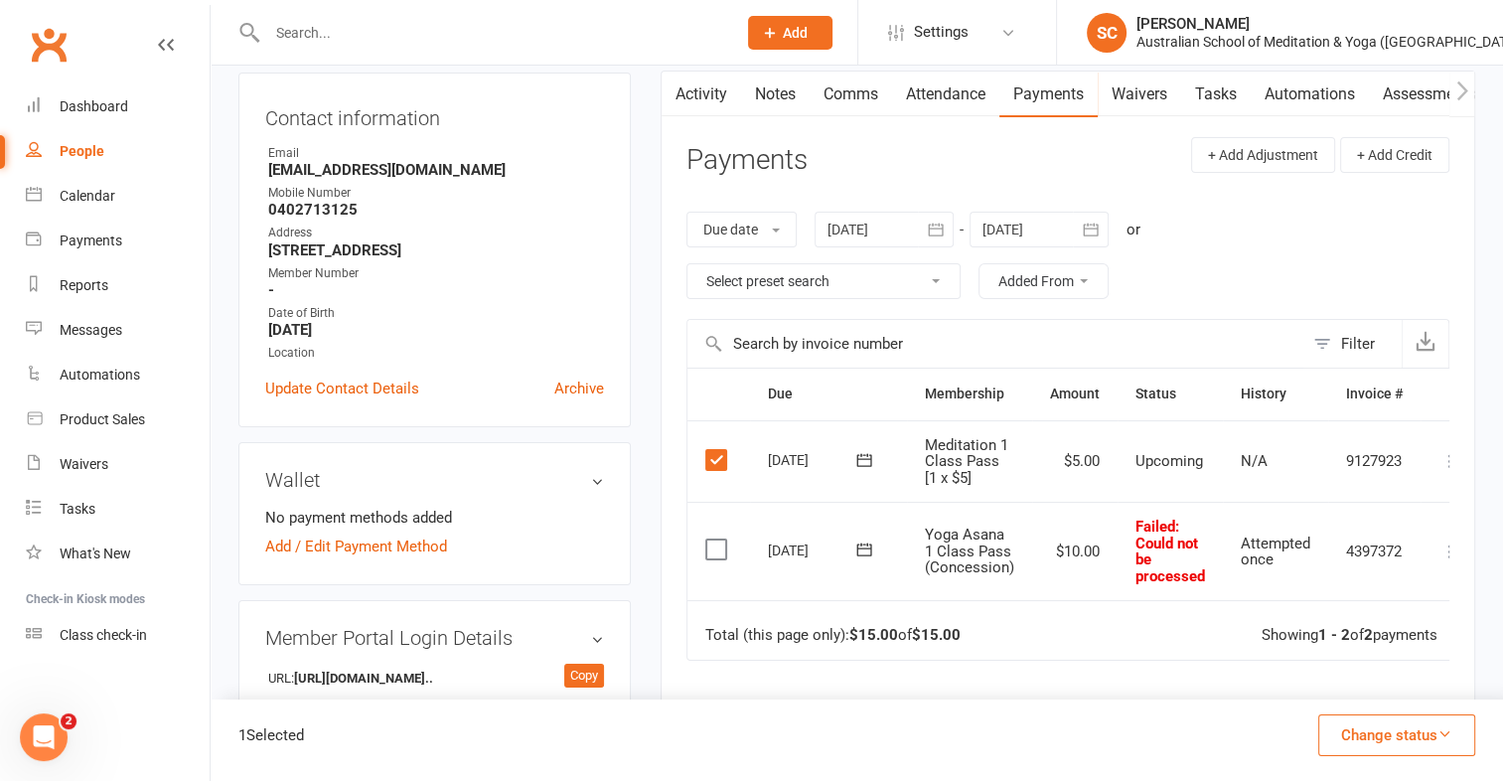
click at [1392, 468] on td "9127923" at bounding box center [1374, 461] width 92 height 82
click at [1407, 463] on td "9127923" at bounding box center [1374, 461] width 92 height 82
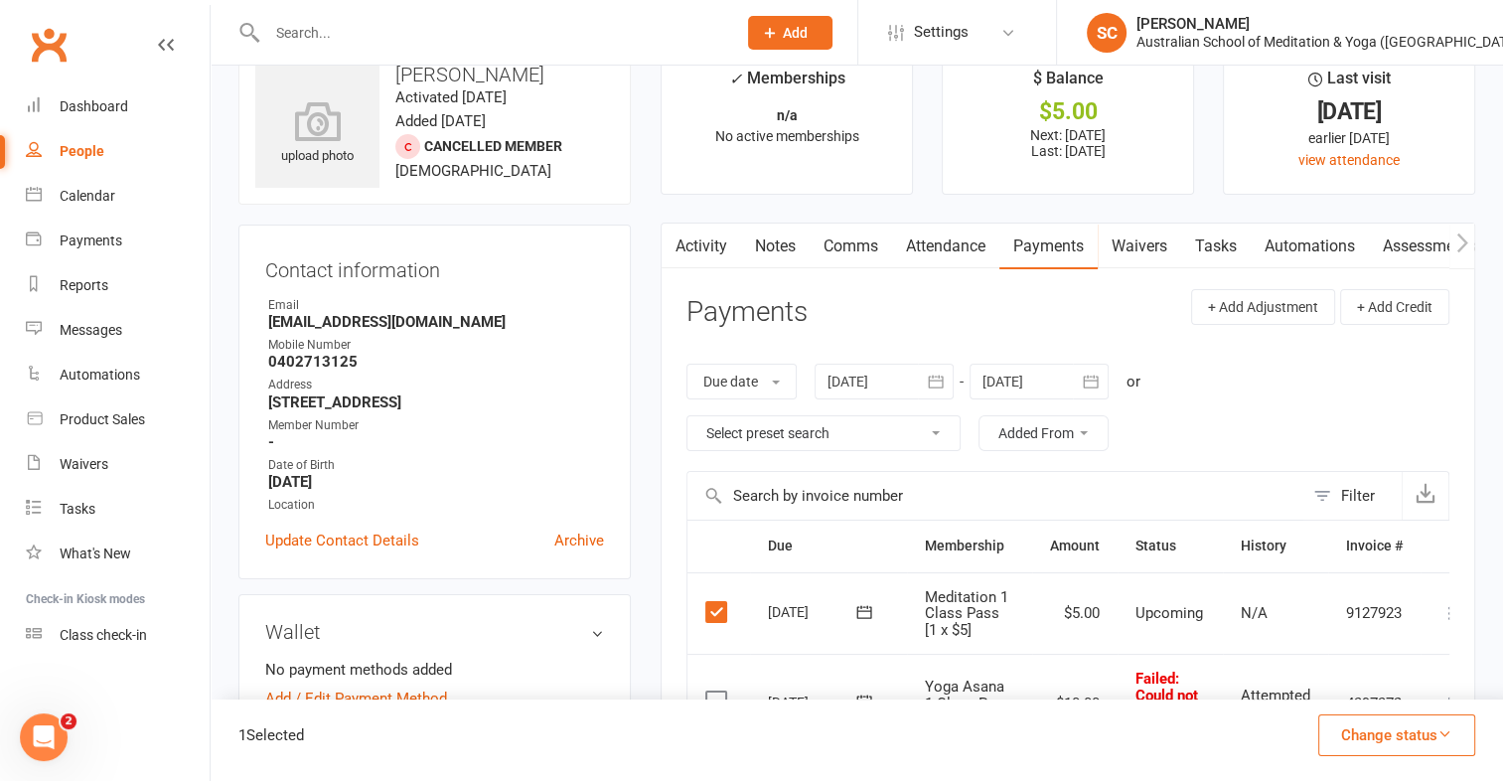
scroll to position [0, 0]
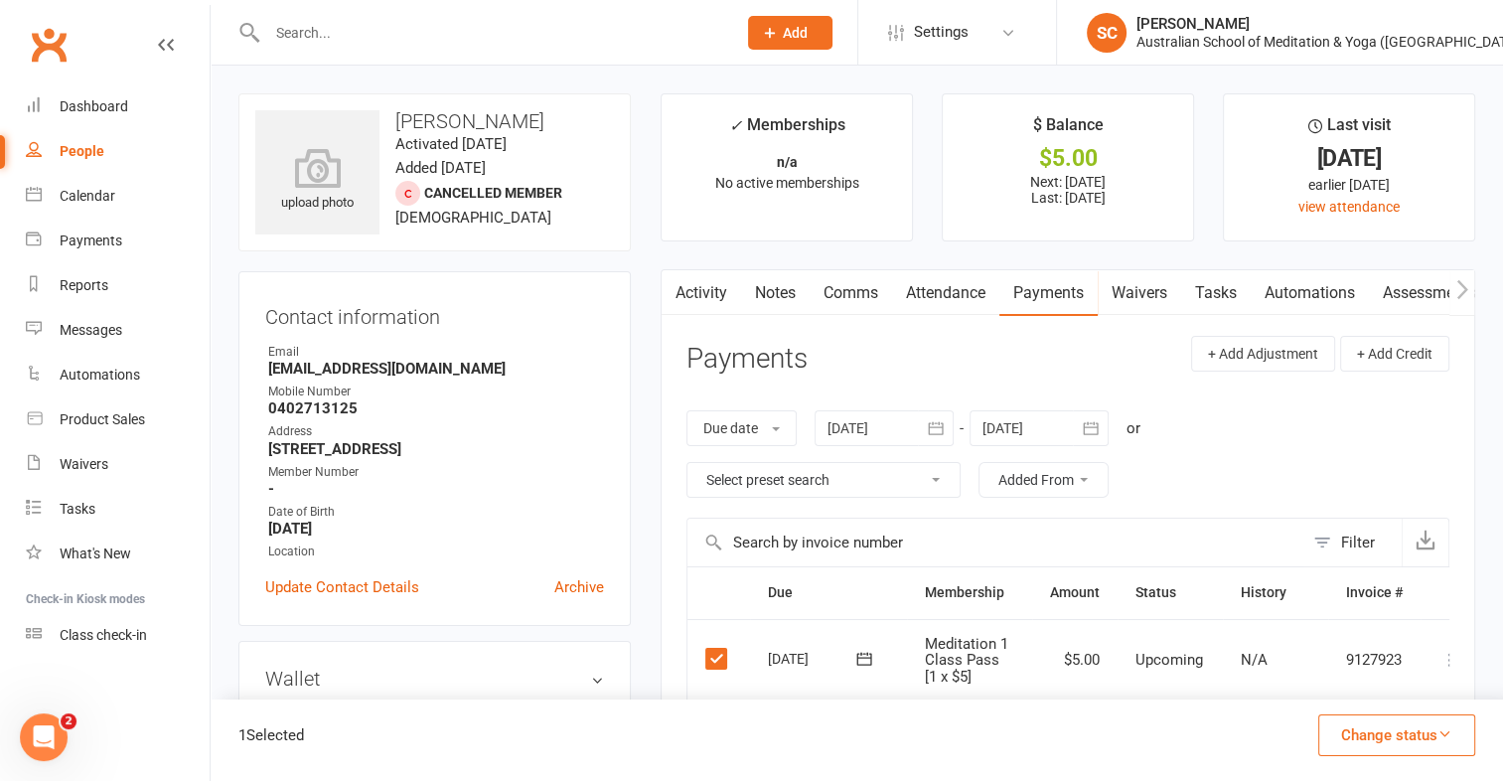
click at [305, 19] on input "text" at bounding box center [491, 33] width 461 height 28
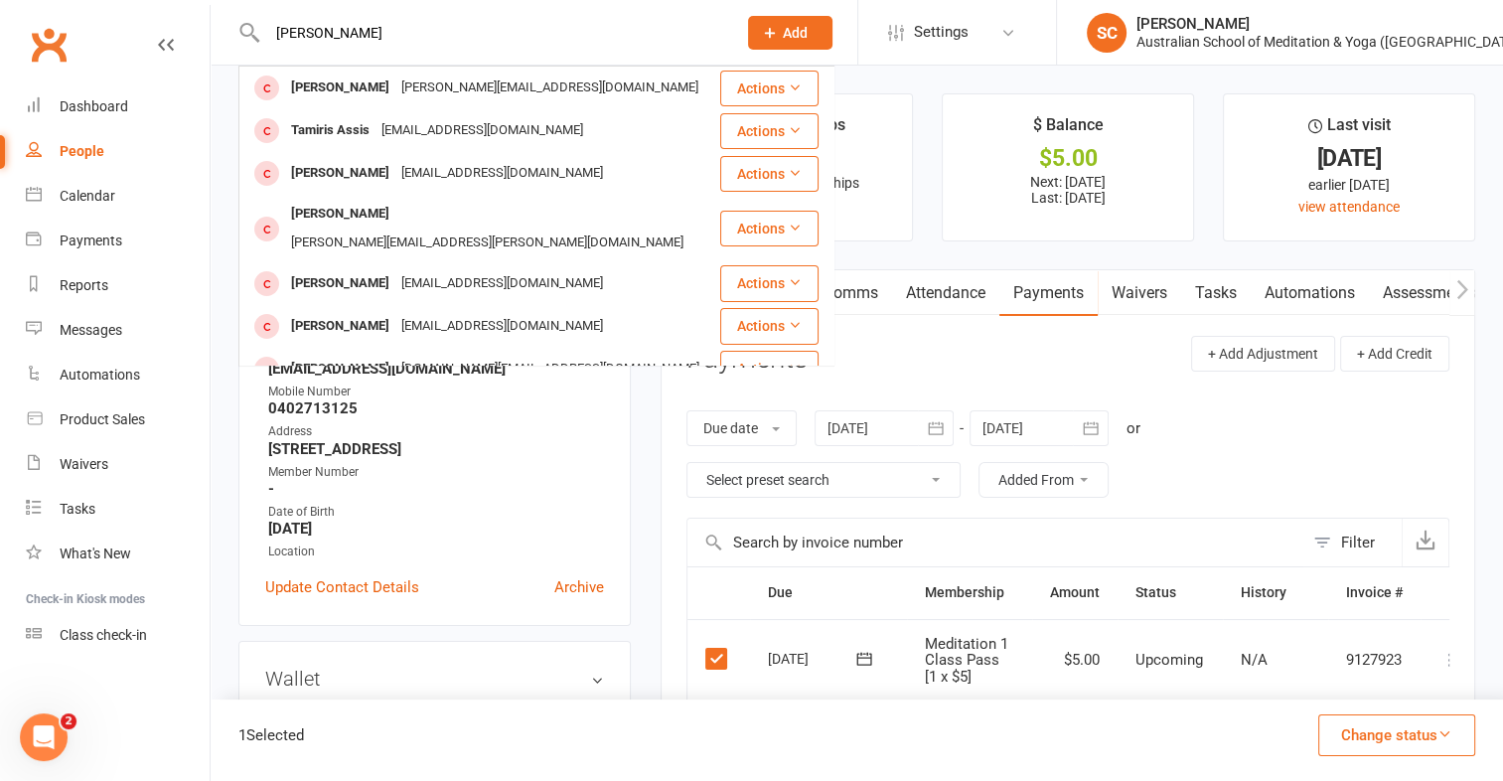
click at [387, 35] on input "[PERSON_NAME]" at bounding box center [491, 33] width 461 height 28
type input "a"
